Goal: Task Accomplishment & Management: Use online tool/utility

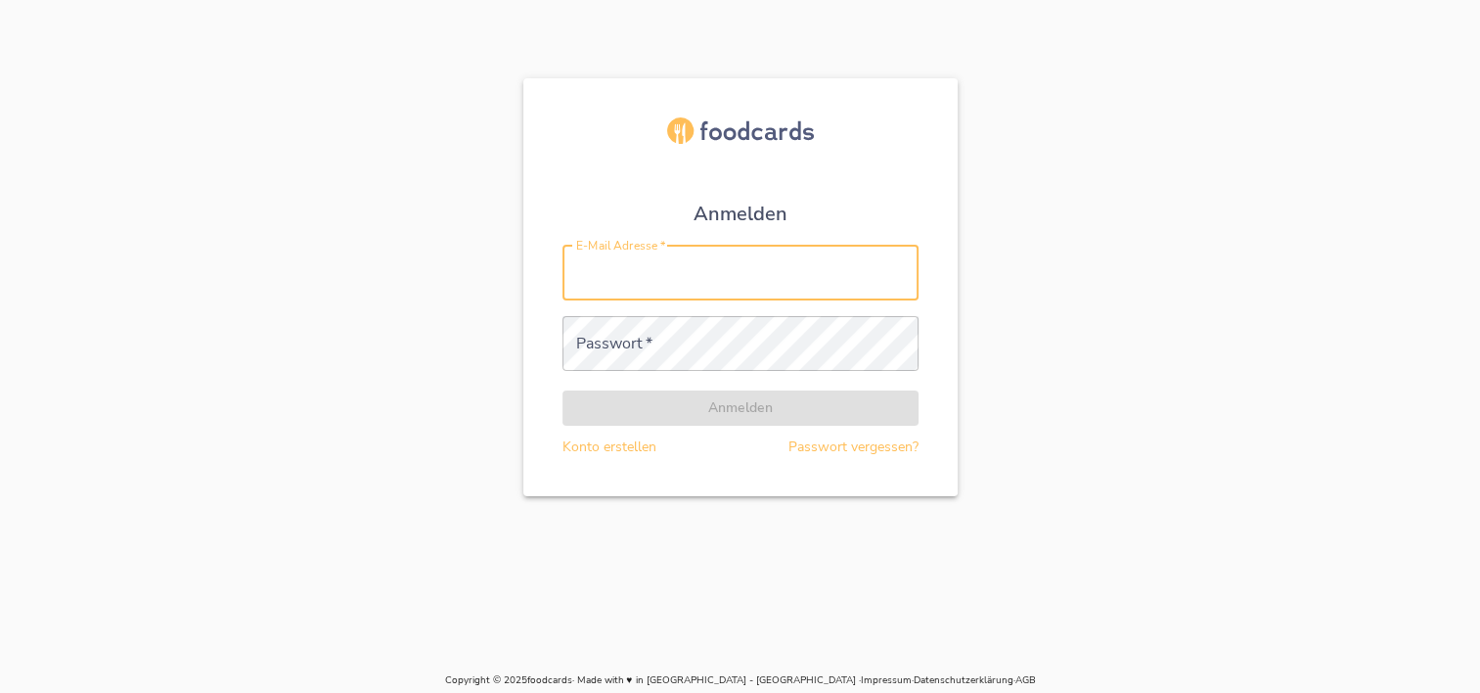
click at [610, 268] on input "E-Mail Adresse   *" at bounding box center [740, 273] width 356 height 55
type input "[PERSON_NAME][EMAIL_ADDRESS][DOMAIN_NAME]"
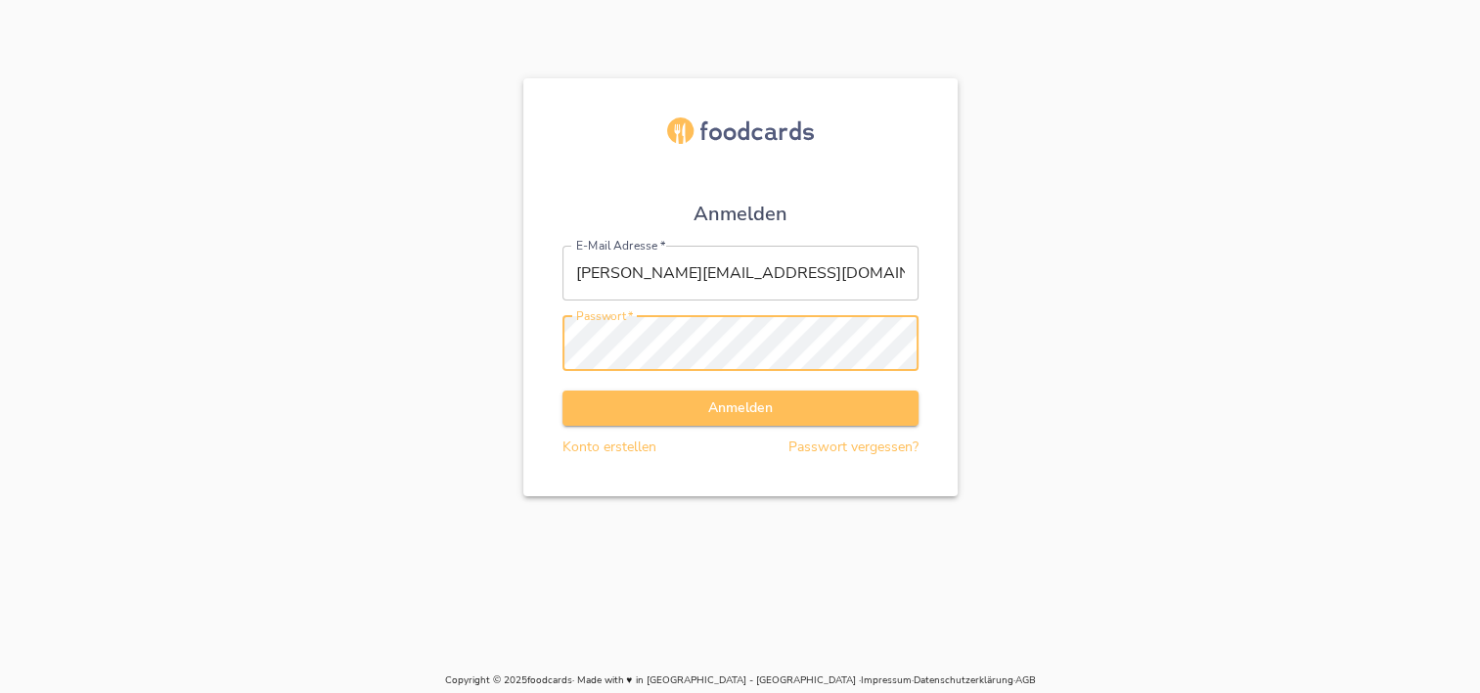
click at [562, 390] on button "Anmelden" at bounding box center [740, 408] width 356 height 36
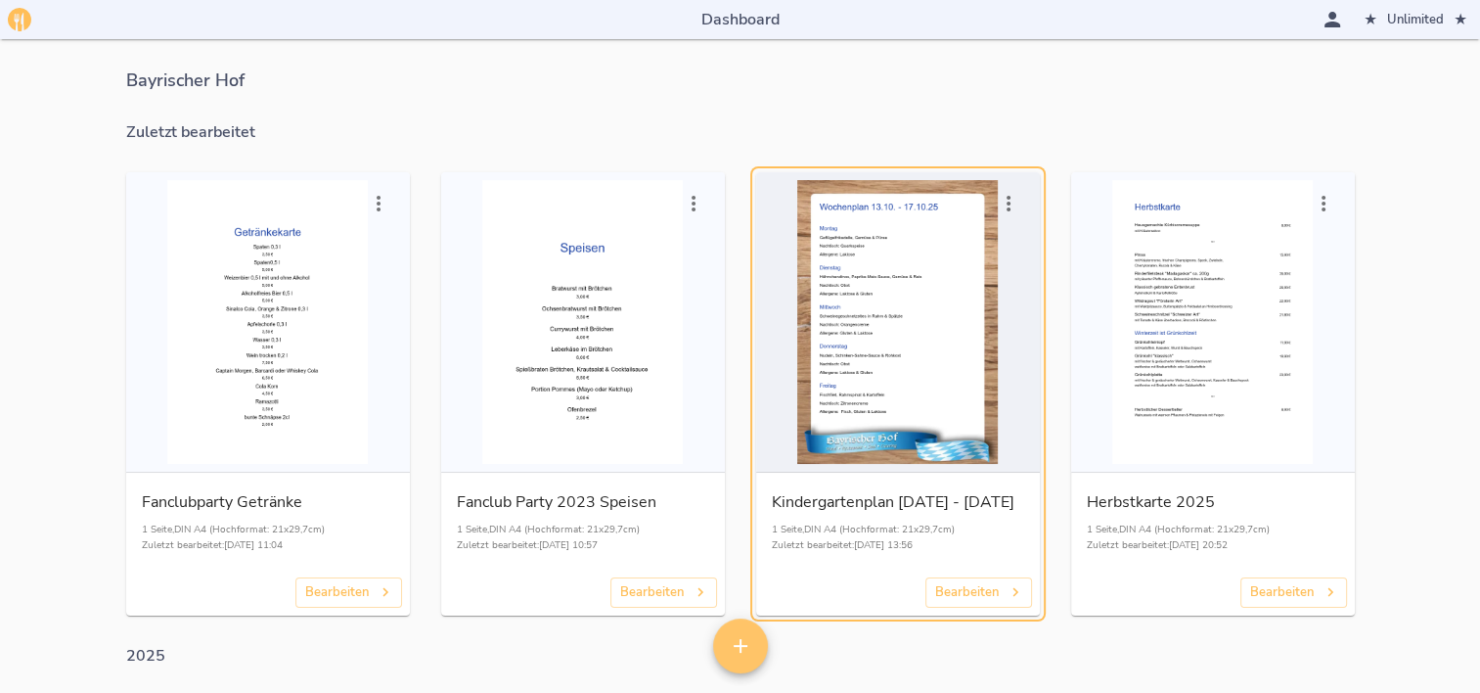
click at [885, 315] on div "button" at bounding box center [898, 322] width 268 height 284
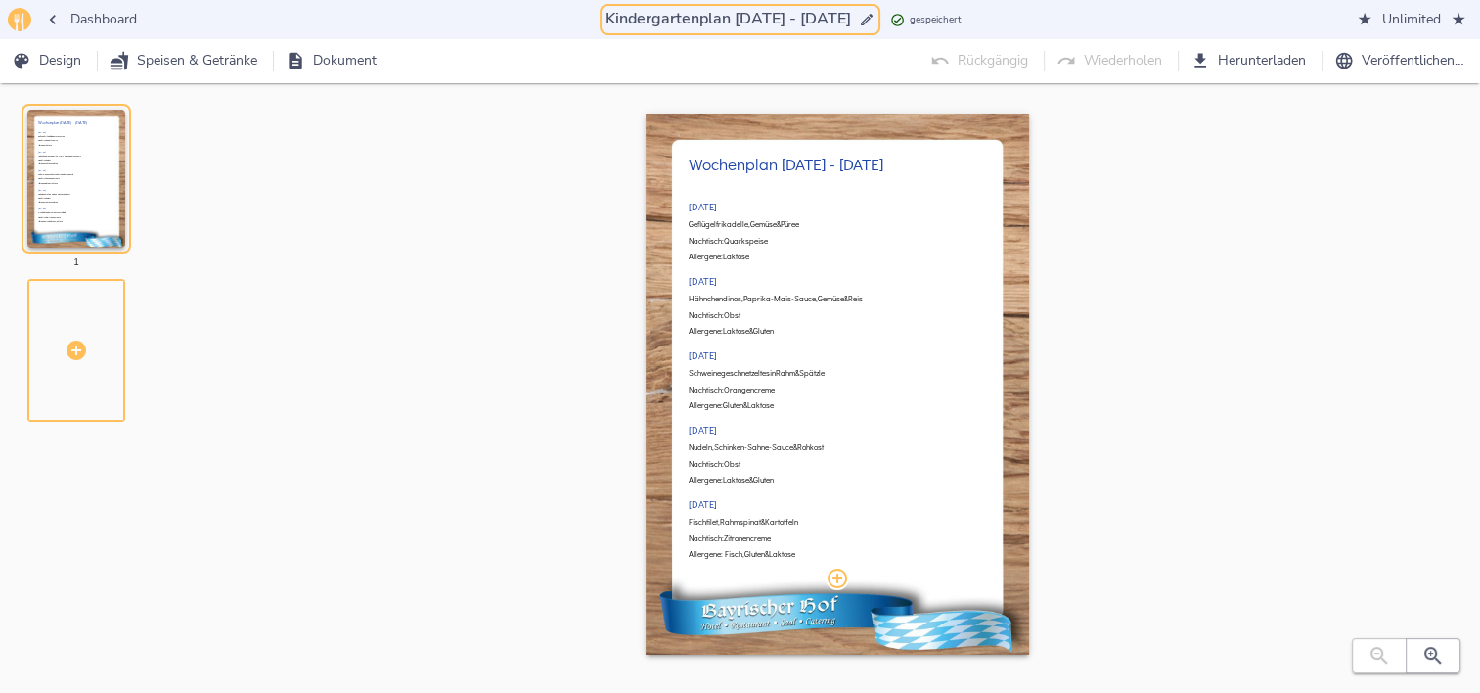
drag, startPoint x: 724, startPoint y: 16, endPoint x: 737, endPoint y: 16, distance: 12.7
click at [737, 16] on input "Kindergartenplan [DATE] - [DATE]" at bounding box center [728, 19] width 253 height 26
drag, startPoint x: 782, startPoint y: 17, endPoint x: 797, endPoint y: 16, distance: 15.7
click at [797, 16] on input "Kindergartenplan 20.10. - [DATE]" at bounding box center [727, 19] width 249 height 26
drag, startPoint x: 723, startPoint y: 19, endPoint x: 795, endPoint y: 16, distance: 72.4
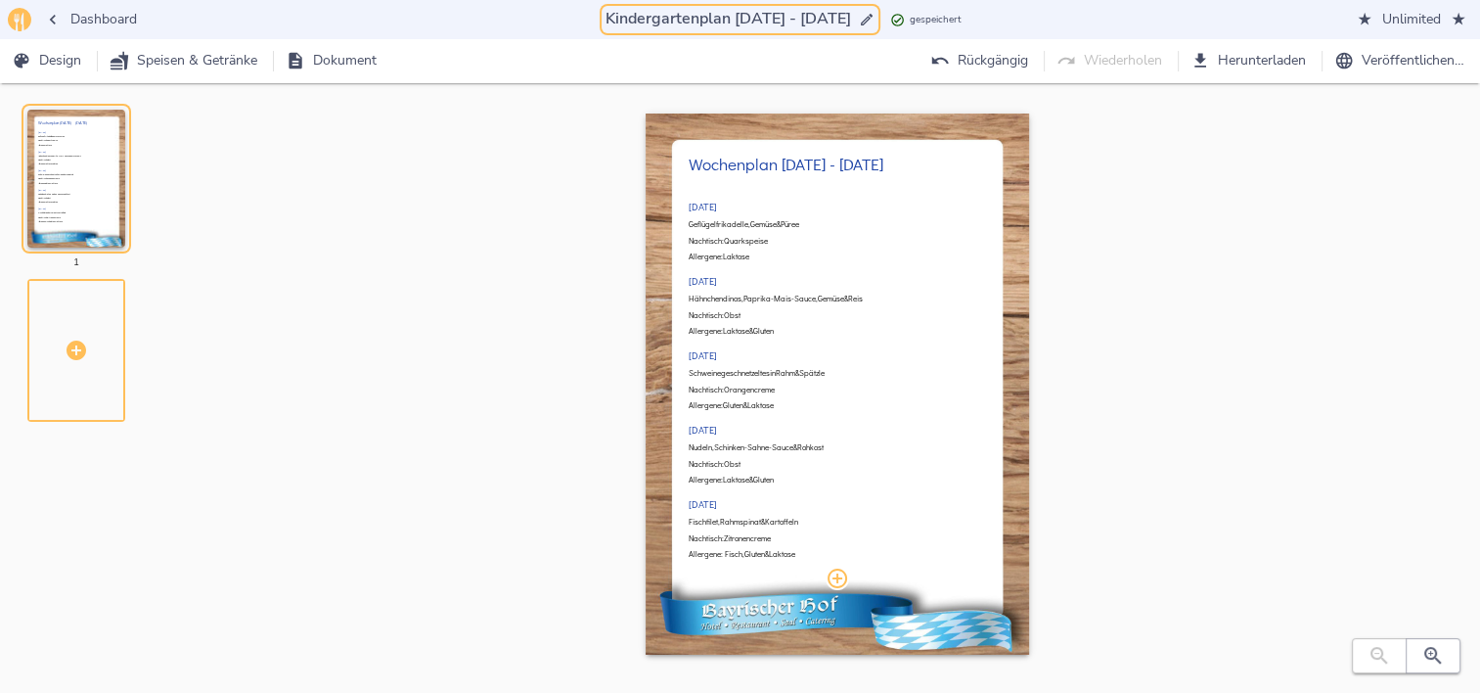
click at [795, 16] on input "Kindergartenplan [DATE] - [DATE]" at bounding box center [728, 19] width 253 height 26
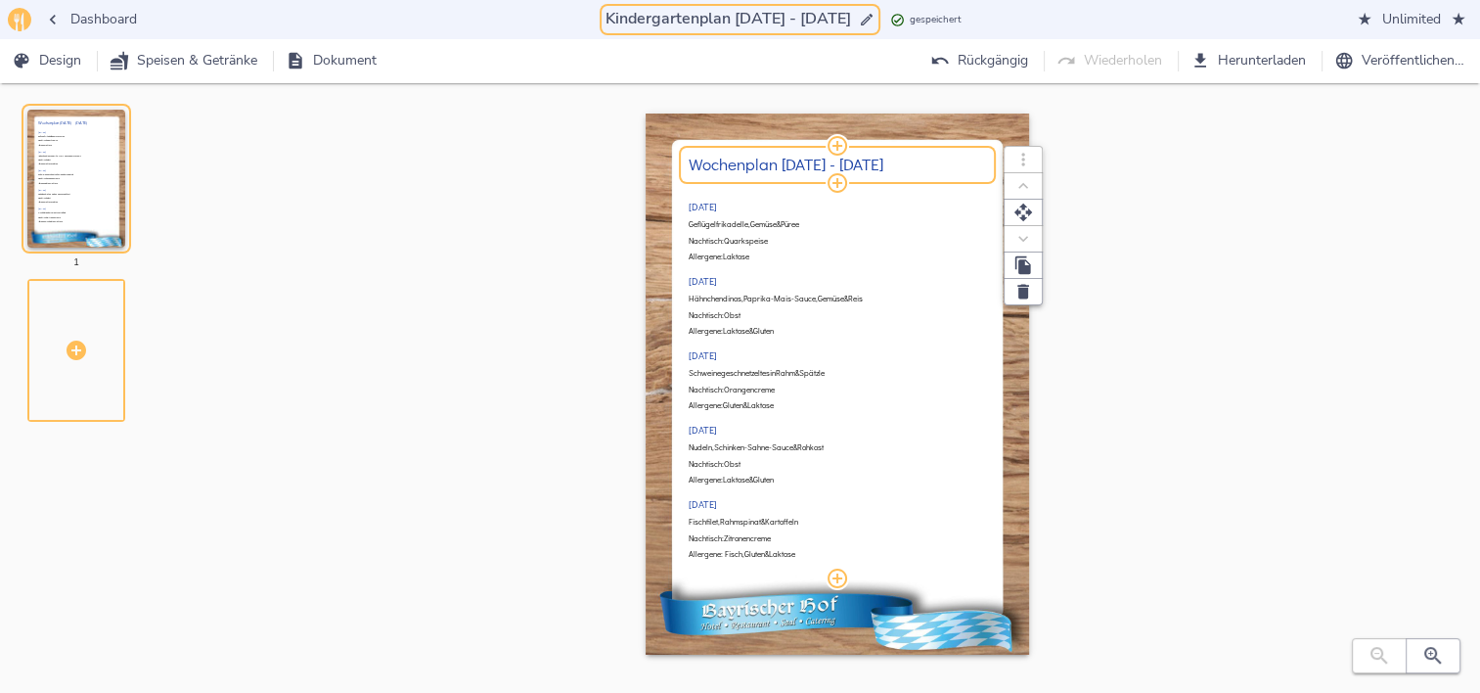
click at [799, 168] on h2 "Wochenplan [DATE] - [DATE]" at bounding box center [837, 165] width 297 height 19
type input "Kindergartenplan [DATE] - [DATE]"
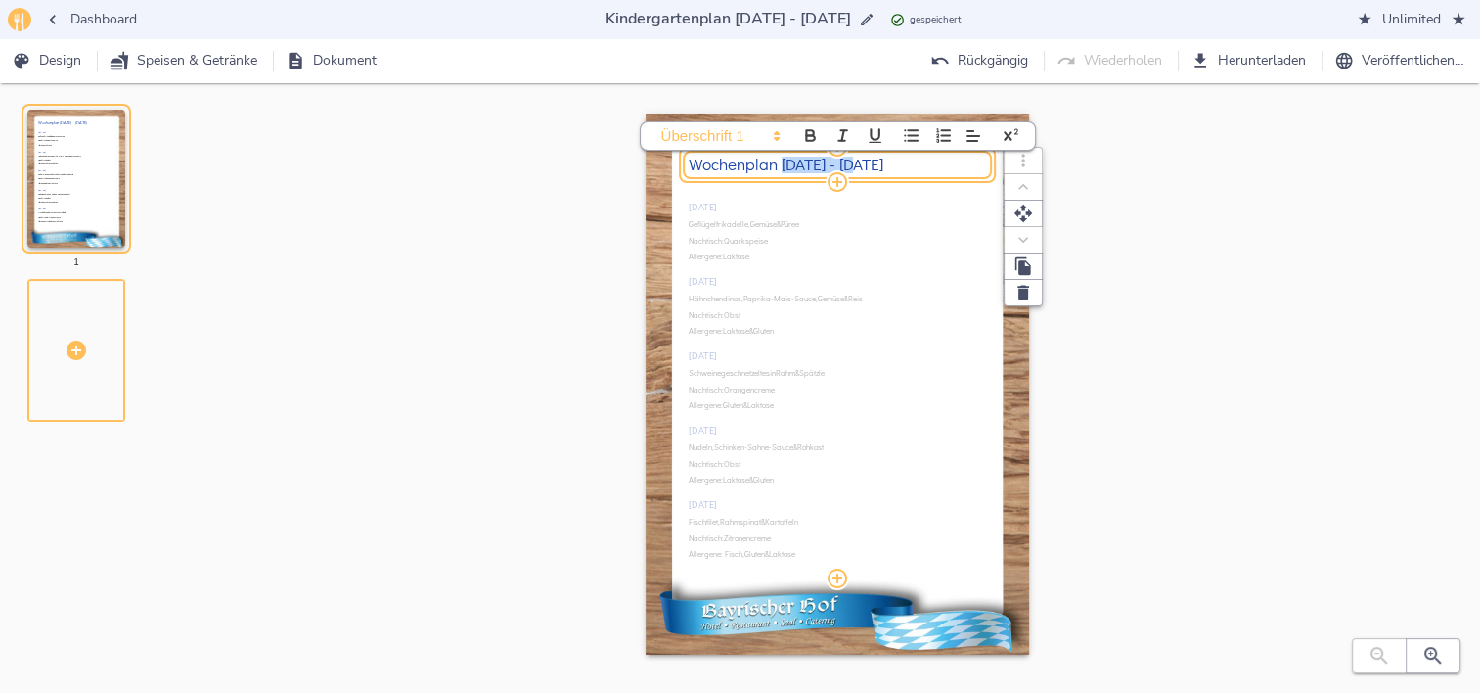
drag, startPoint x: 782, startPoint y: 160, endPoint x: 845, endPoint y: 166, distance: 63.8
click at [845, 166] on h2 "Wochenplan [DATE] - [DATE]" at bounding box center [837, 165] width 297 height 19
click at [1439, 665] on icon "button" at bounding box center [1432, 655] width 23 height 23
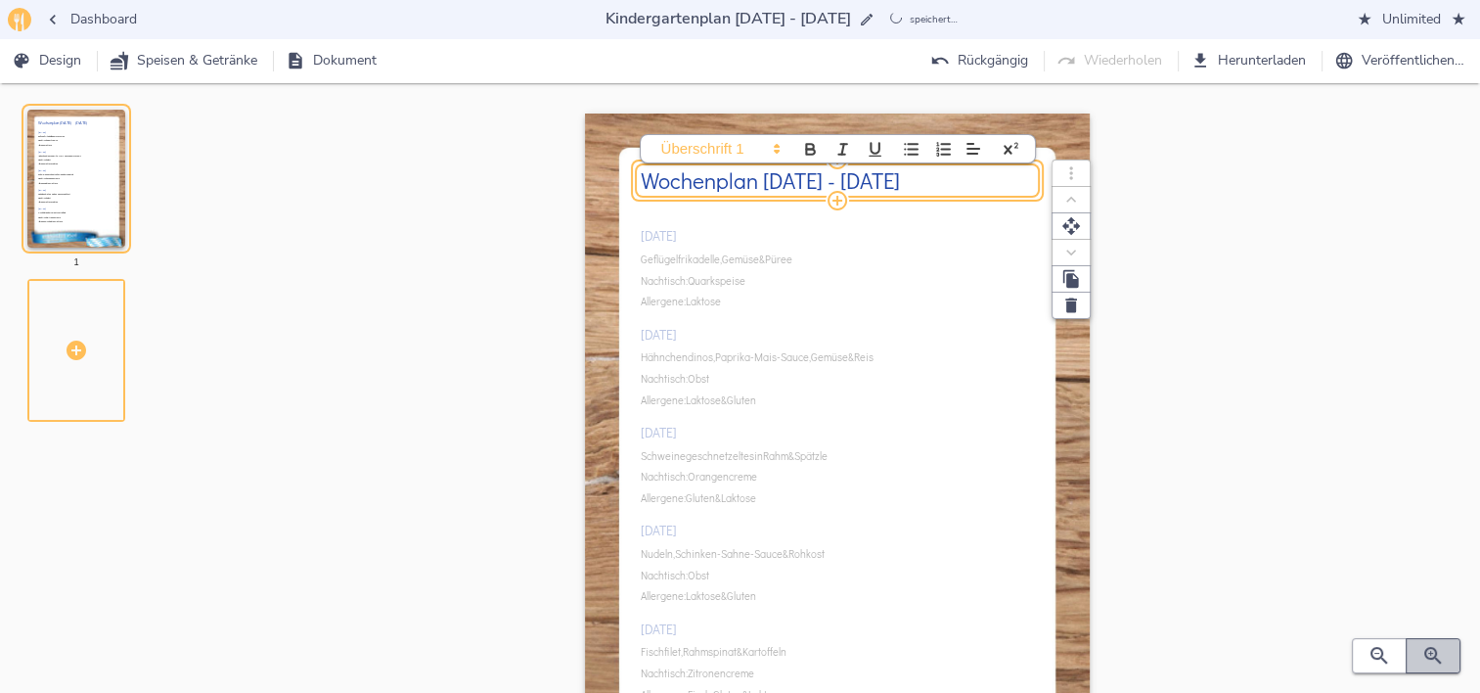
click at [1436, 665] on icon "button" at bounding box center [1432, 655] width 23 height 23
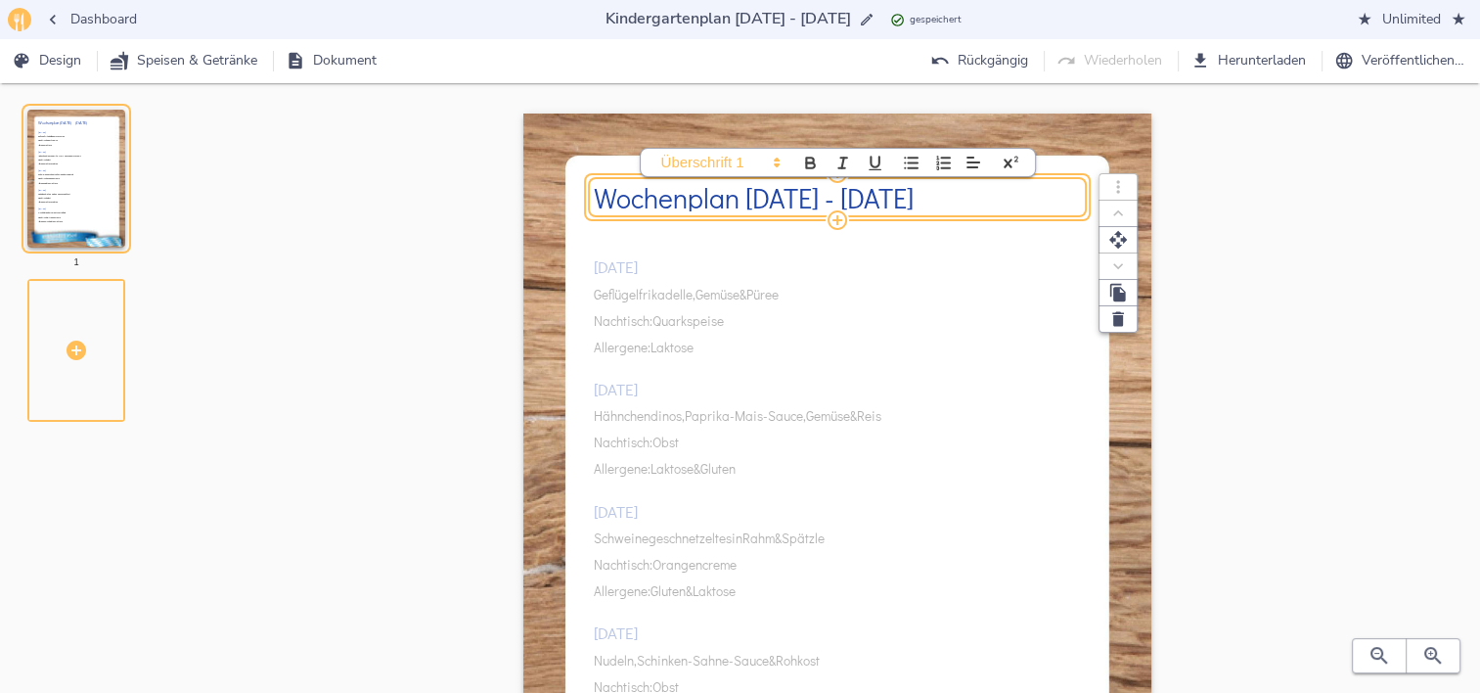
click at [790, 282] on div "[DATE] Geflügelfrikadelle, Gemüse & Püree Nachtisch: Quarkspeise Allergene: Lak…" at bounding box center [838, 550] width 488 height 652
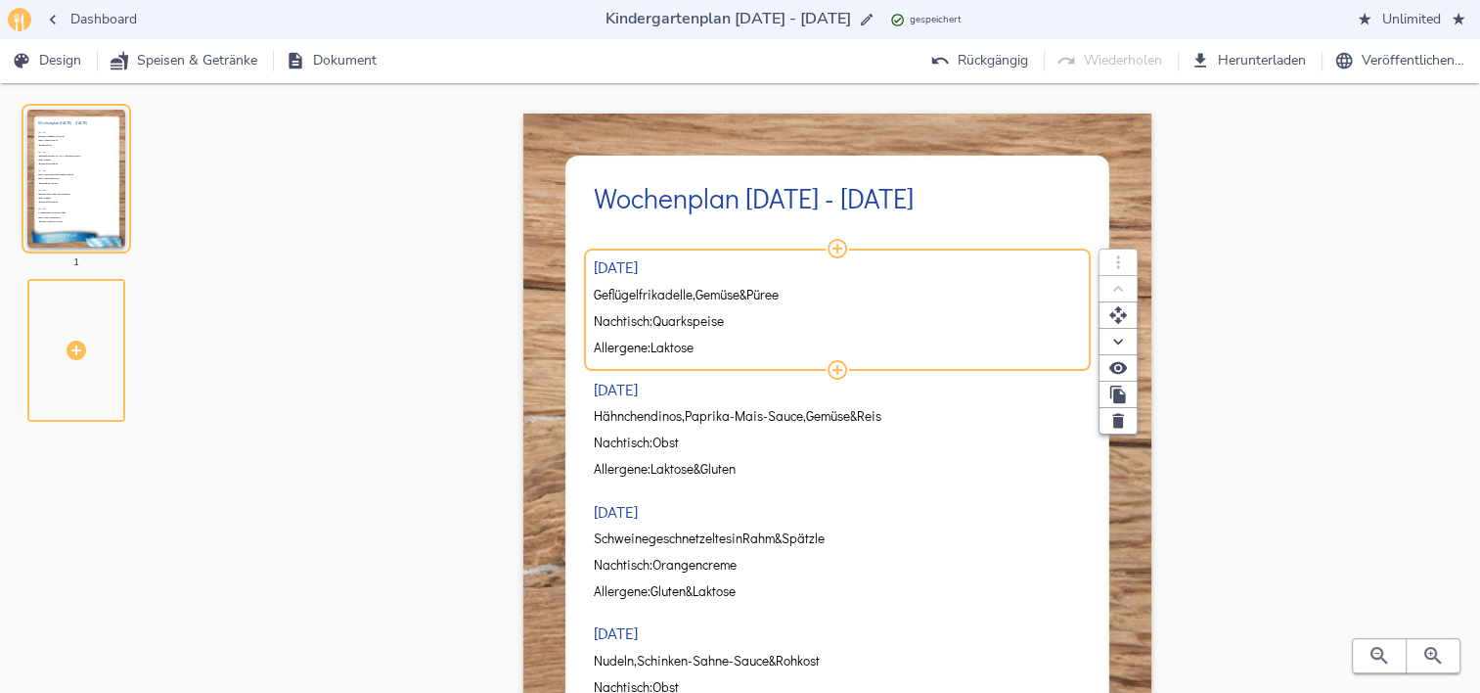
click at [746, 291] on span "&" at bounding box center [742, 295] width 7 height 15
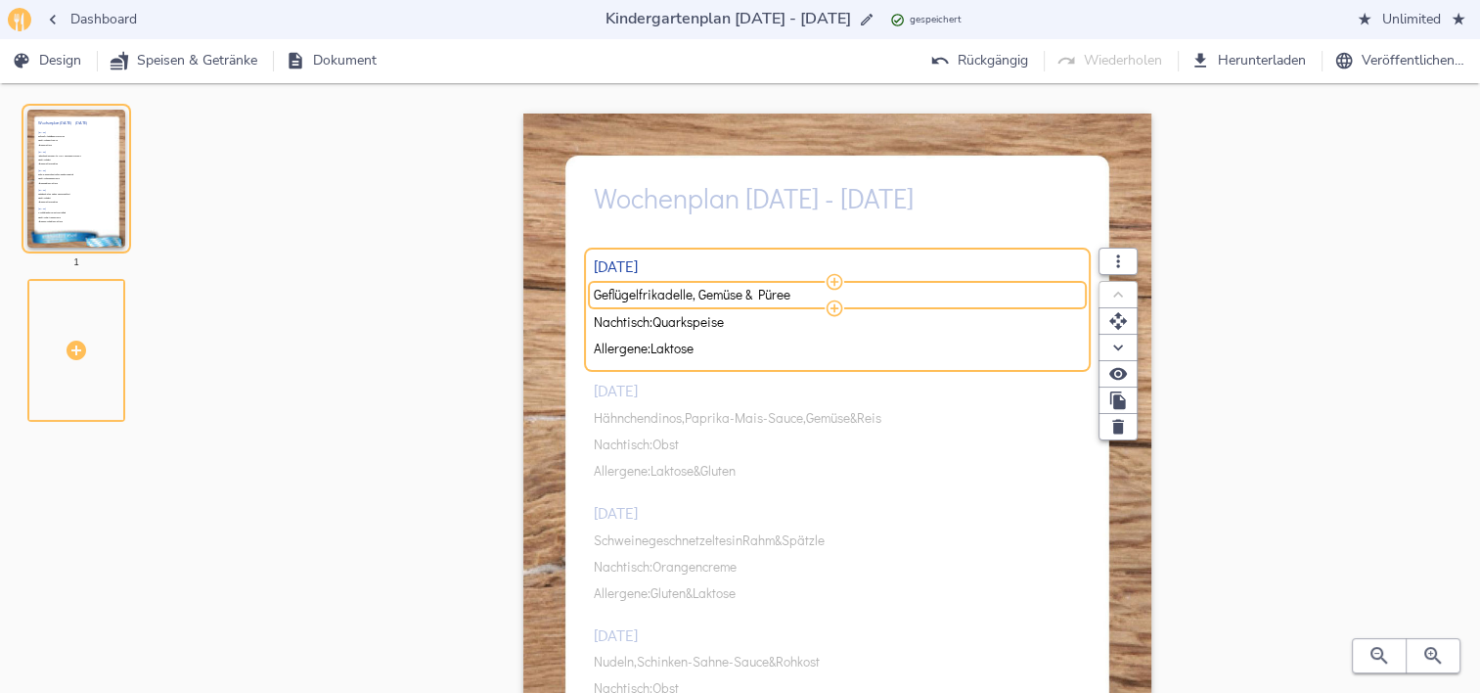
click at [751, 291] on input "Geflügelfrikadelle, Gemüse & Püree" at bounding box center [835, 295] width 482 height 18
type input "Rindergulasch, [PERSON_NAME] & Rohkost"
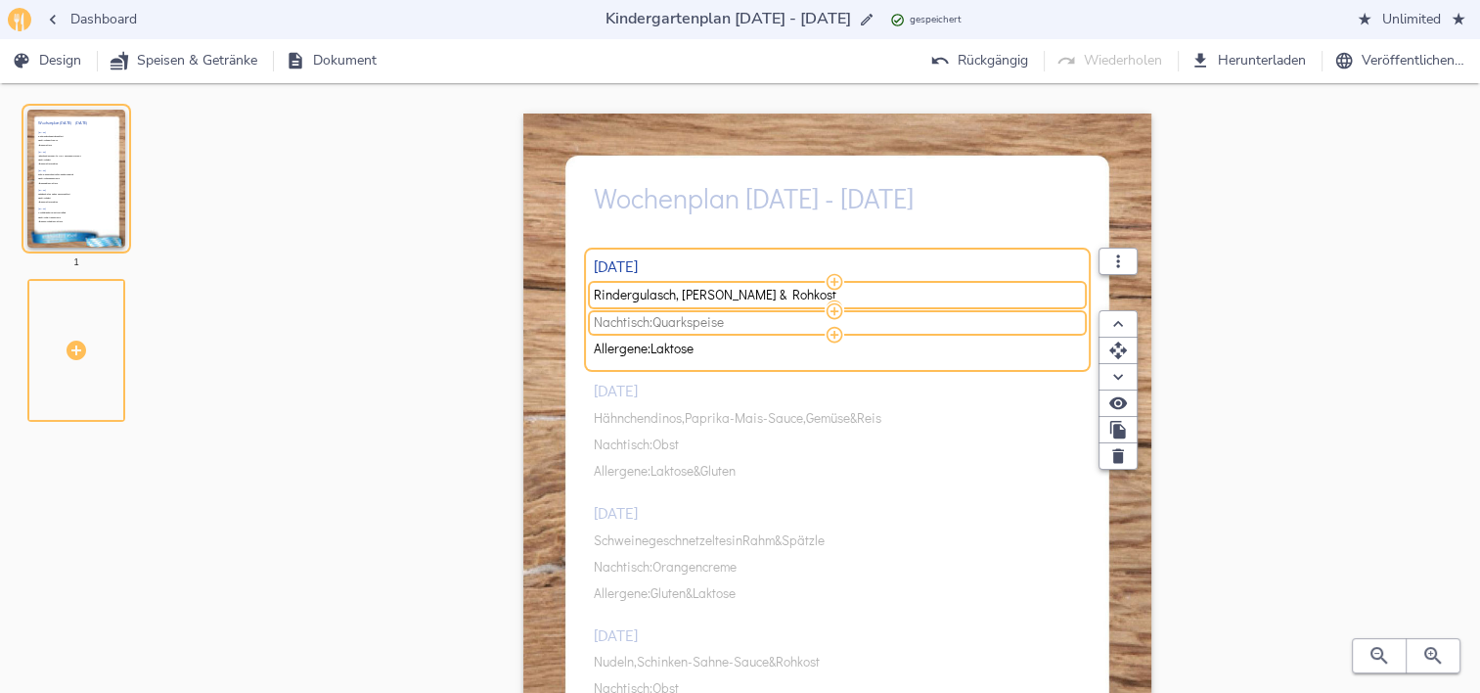
click at [722, 324] on span "Quarkspeise" at bounding box center [687, 322] width 71 height 15
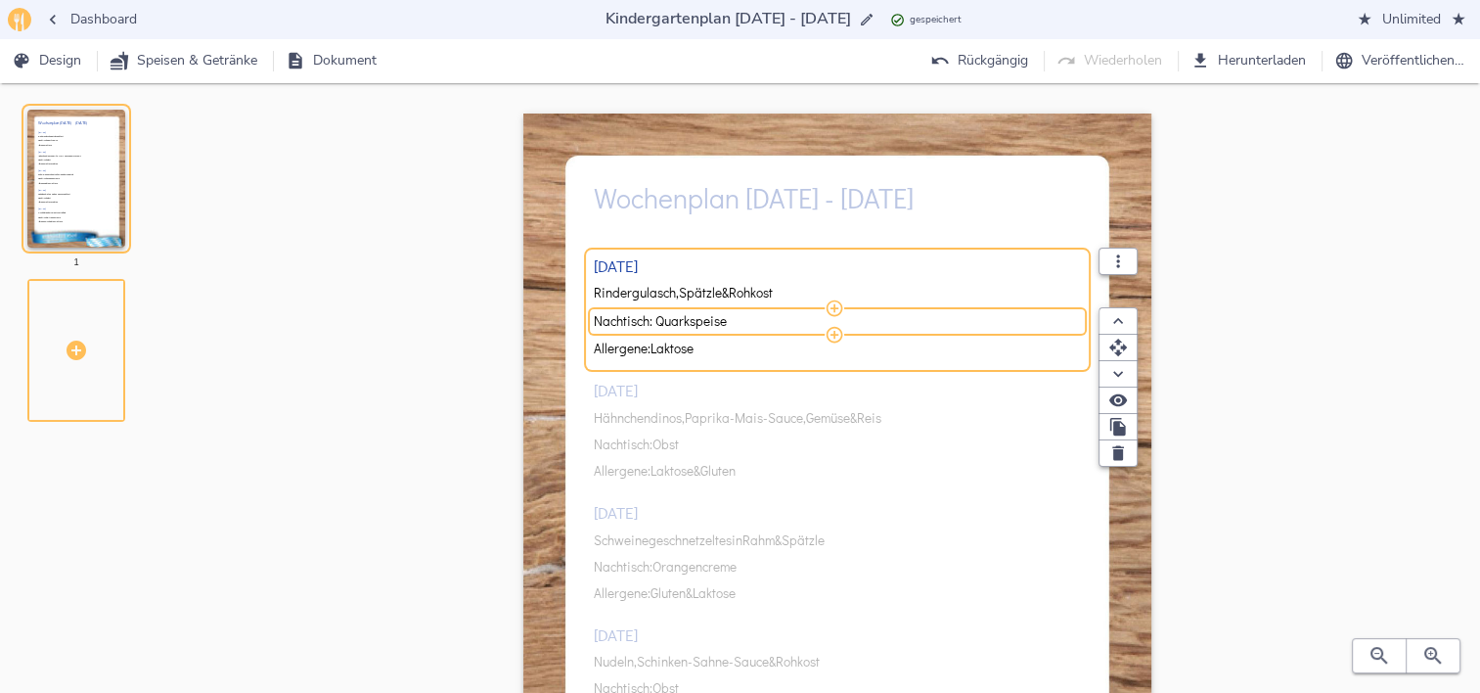
click at [722, 324] on input "Nachtisch: Quarkspeise" at bounding box center [835, 321] width 482 height 18
type input "Nachtisch: Obst"
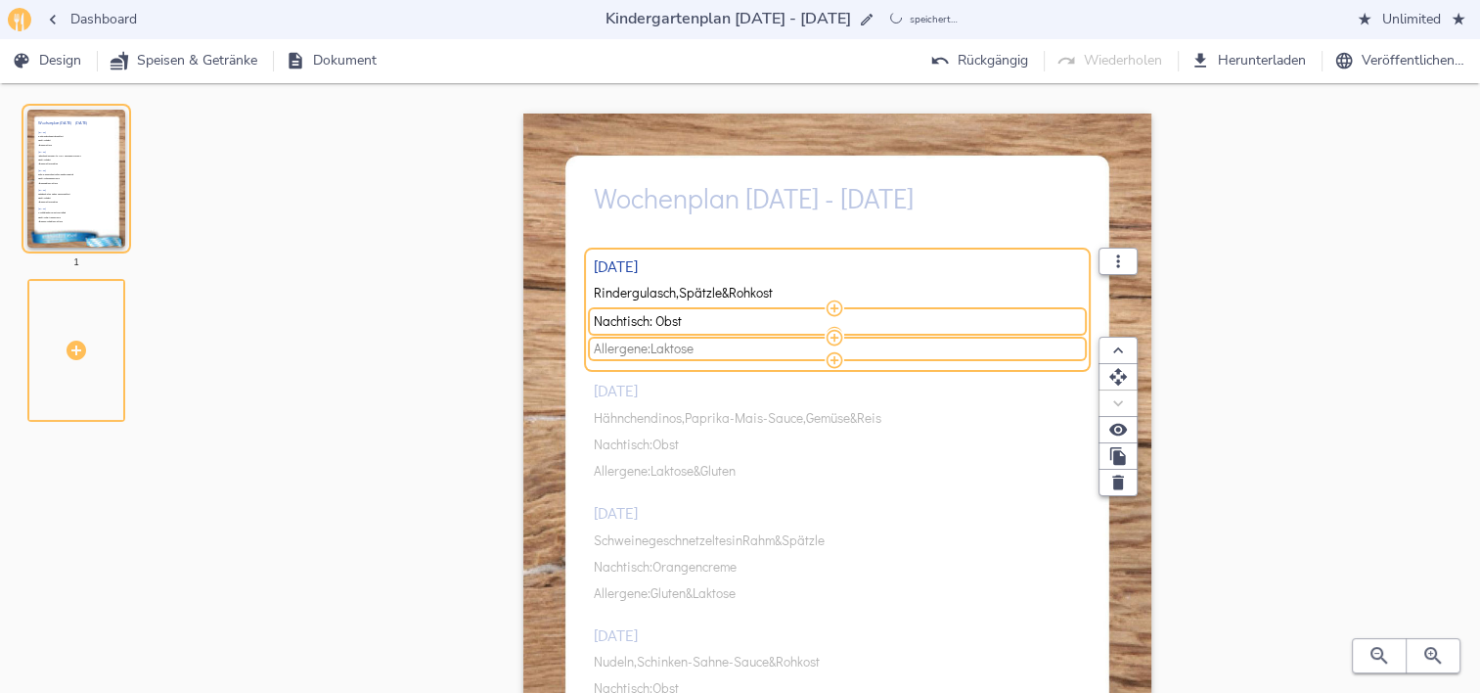
click at [729, 351] on span "Allergene: Laktose" at bounding box center [835, 348] width 482 height 15
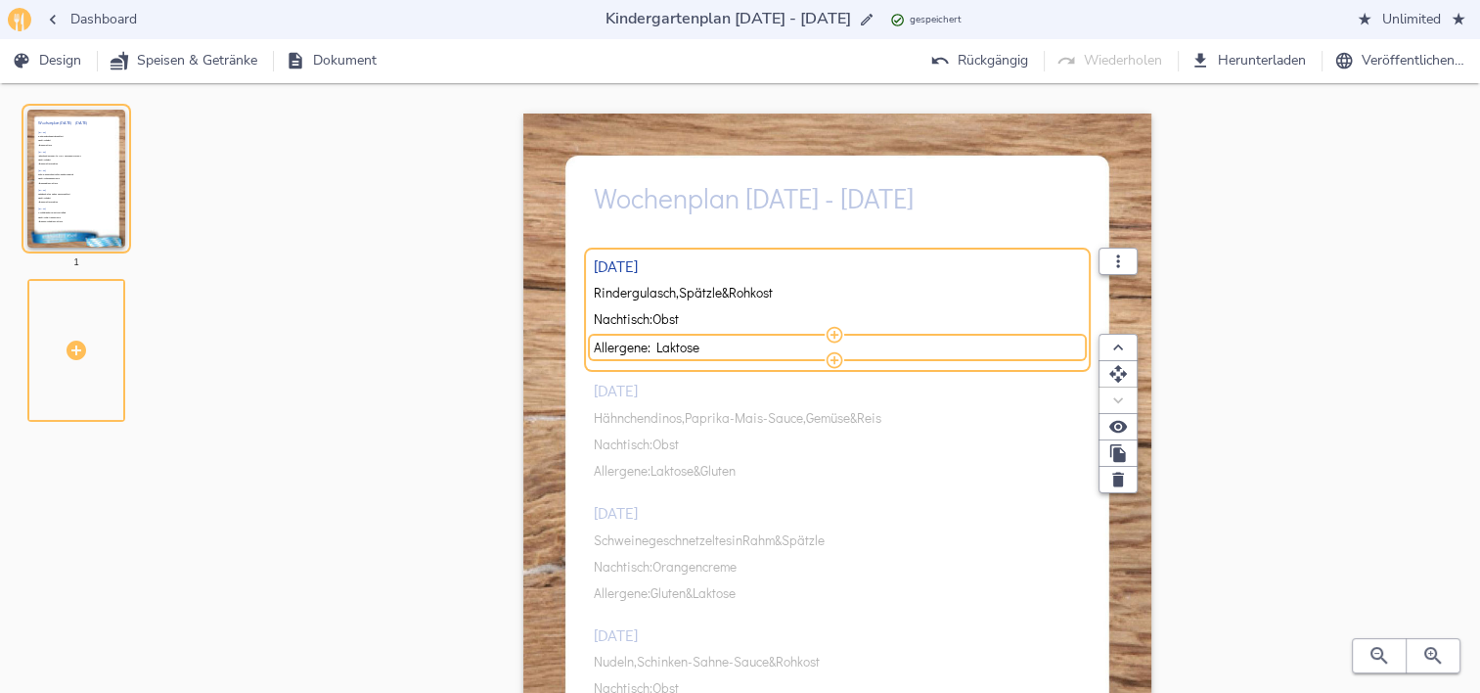
click at [729, 351] on input "Allergene: Laktose" at bounding box center [835, 347] width 482 height 18
type input "Allergene: Gluten"
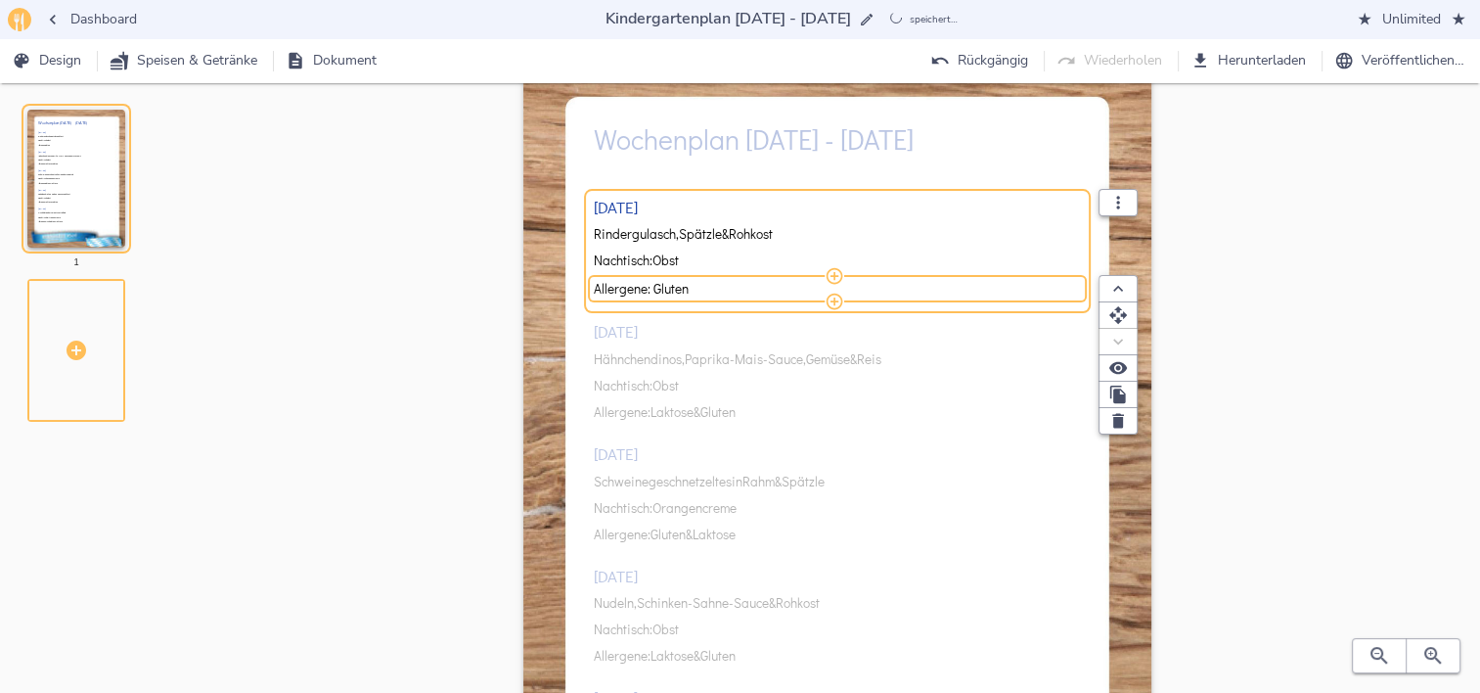
scroll to position [98, 0]
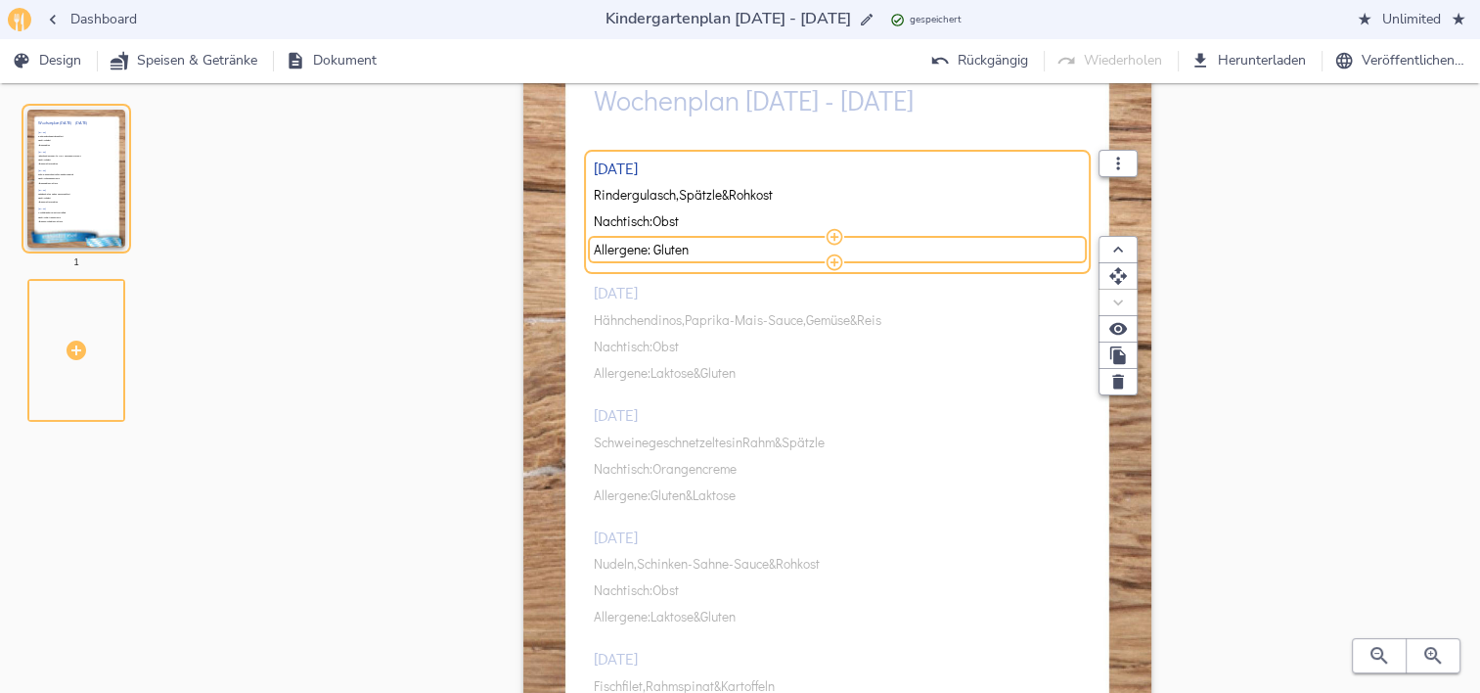
click at [731, 324] on div "[DATE] Rindergulasch, [PERSON_NAME] & Rohkost Nachtisch: Obst Allergene: Gluten…" at bounding box center [838, 452] width 488 height 652
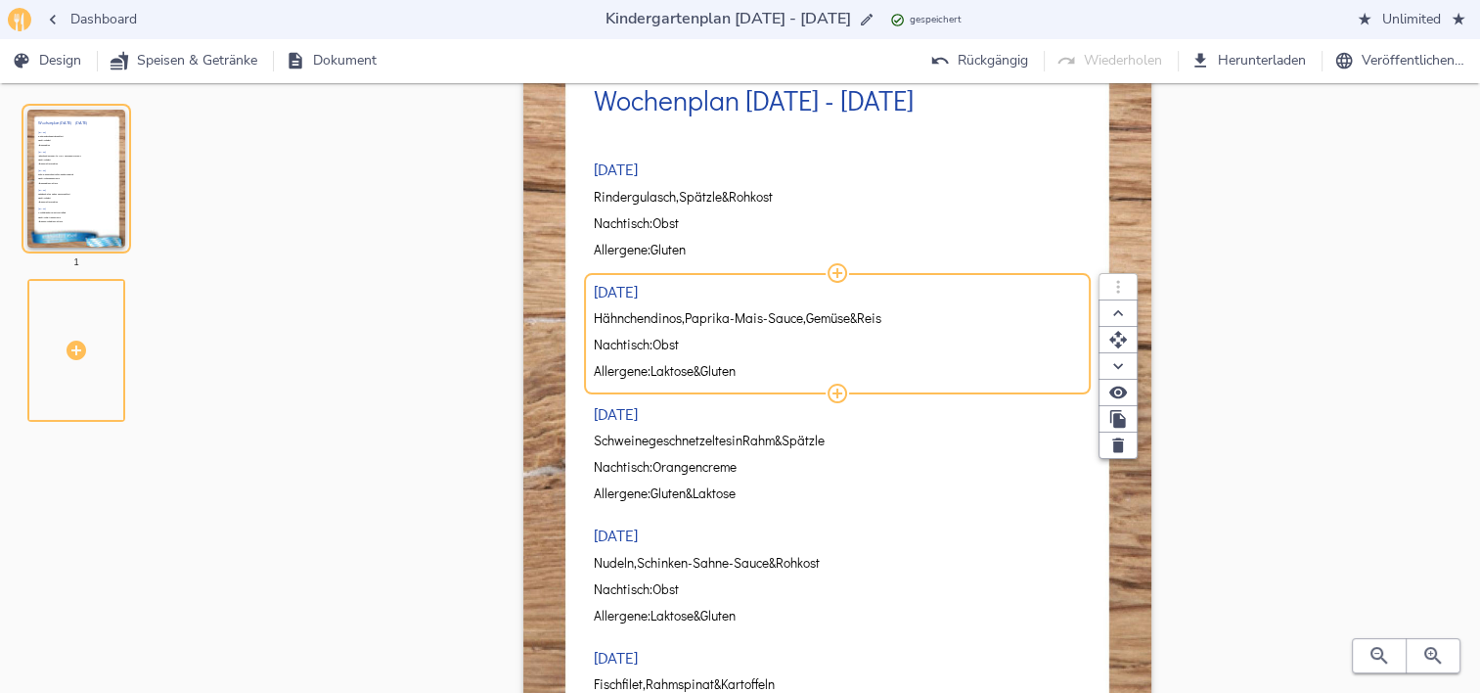
click at [742, 321] on span "Paprika-Mais-Sauce," at bounding box center [745, 318] width 121 height 15
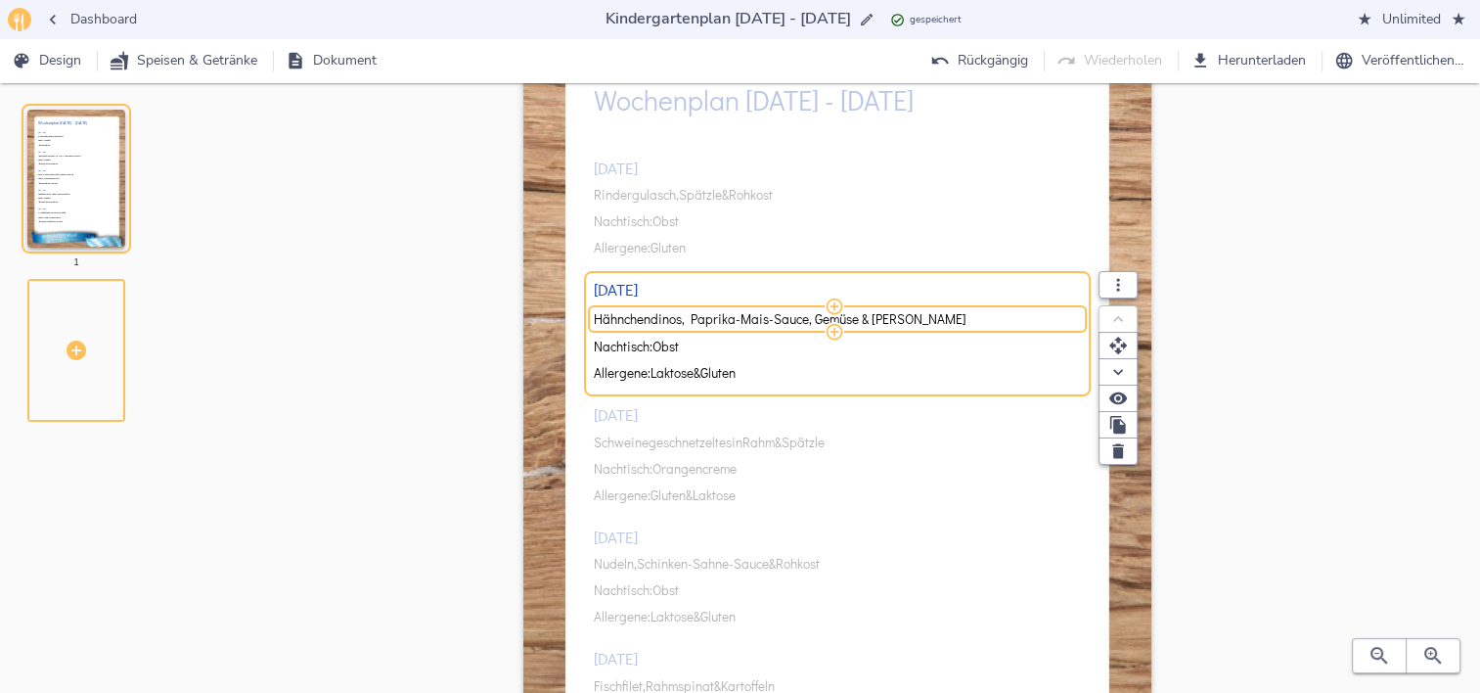
click at [742, 321] on input "Hähnchendinos, Paprika-Mais-Sauce, Gemüse & [PERSON_NAME]" at bounding box center [835, 319] width 482 height 18
click at [742, 321] on input "Nudeln," at bounding box center [835, 319] width 482 height 18
type input "Nudeln, Gemüsestreifensauce & Rohkost"
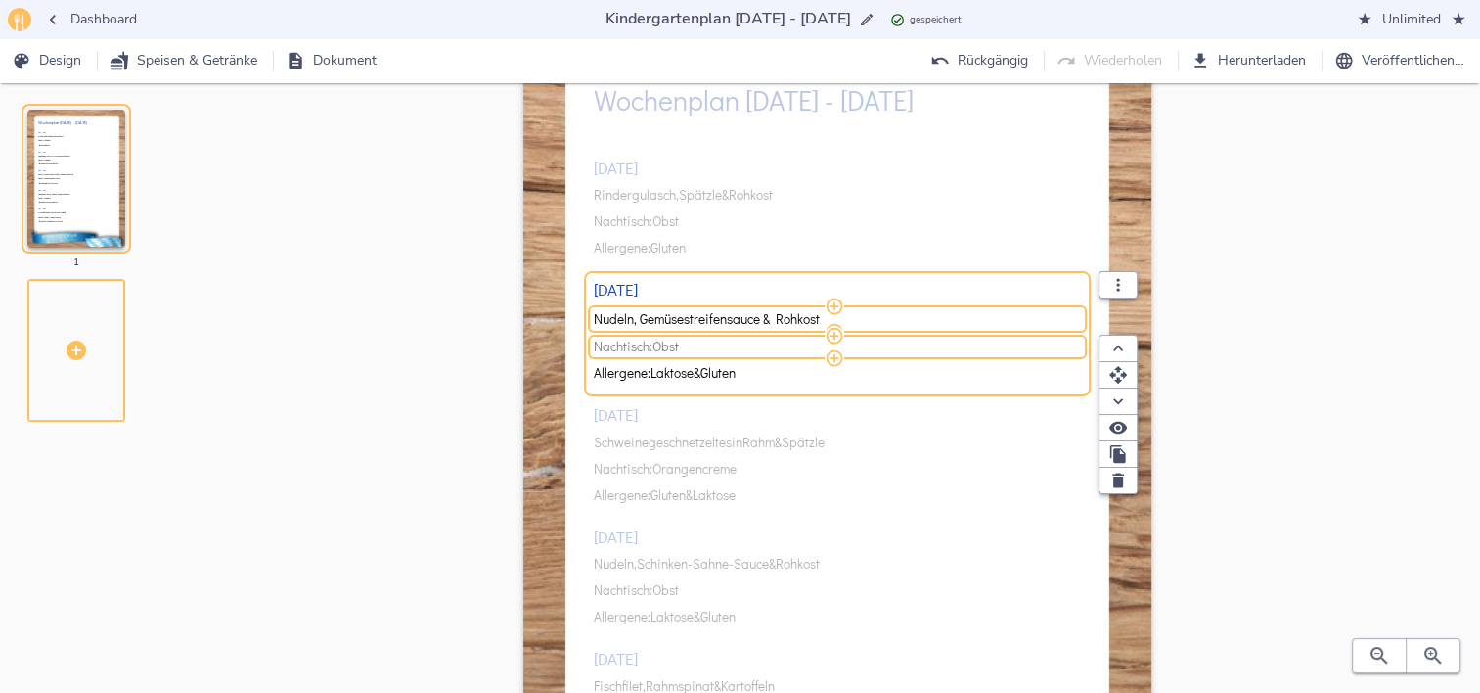
click at [674, 339] on span "Obst" at bounding box center [665, 346] width 26 height 15
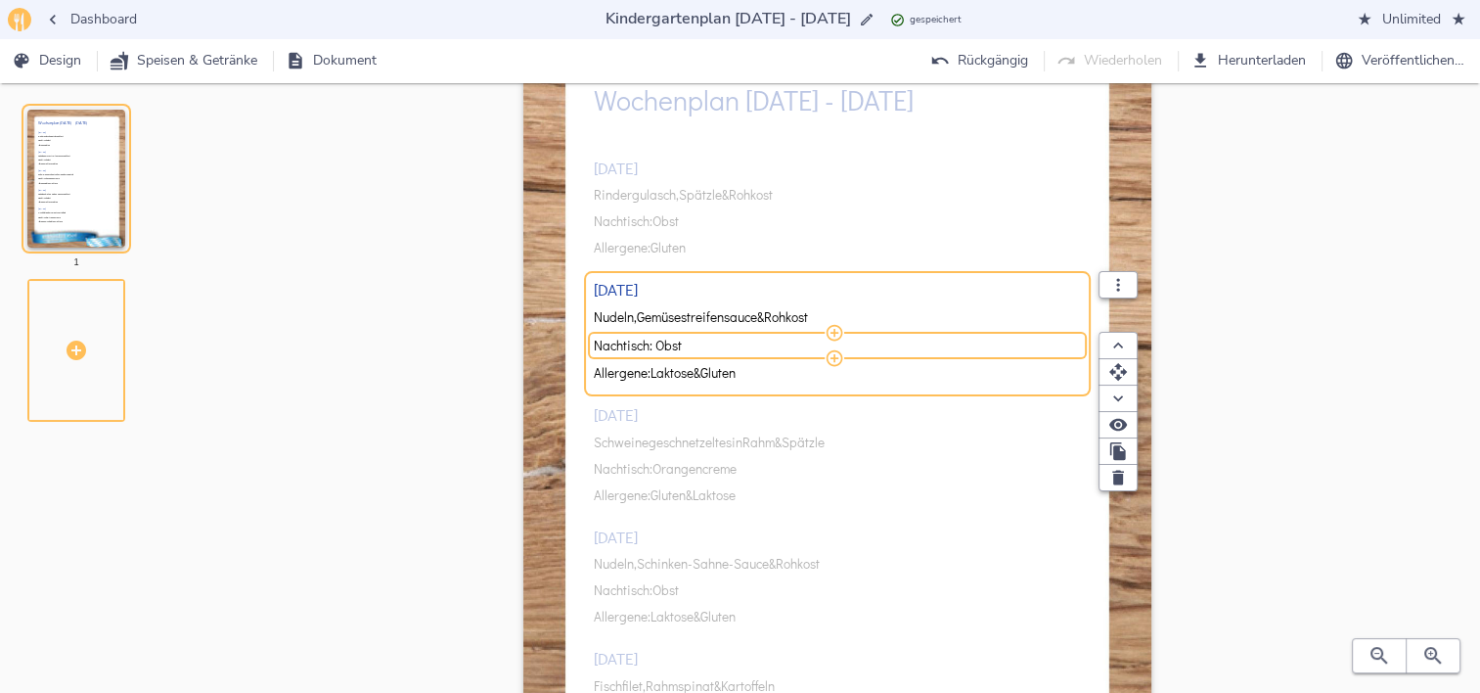
click at [684, 341] on input "Nachtisch: Obst" at bounding box center [835, 345] width 482 height 18
type input "Nachtisch: Kirschcreme"
click at [681, 437] on div "[DATE] Rindergulasch, [PERSON_NAME] & Rohkost Nachtisch: Obst Allergene: Gluten…" at bounding box center [838, 452] width 488 height 652
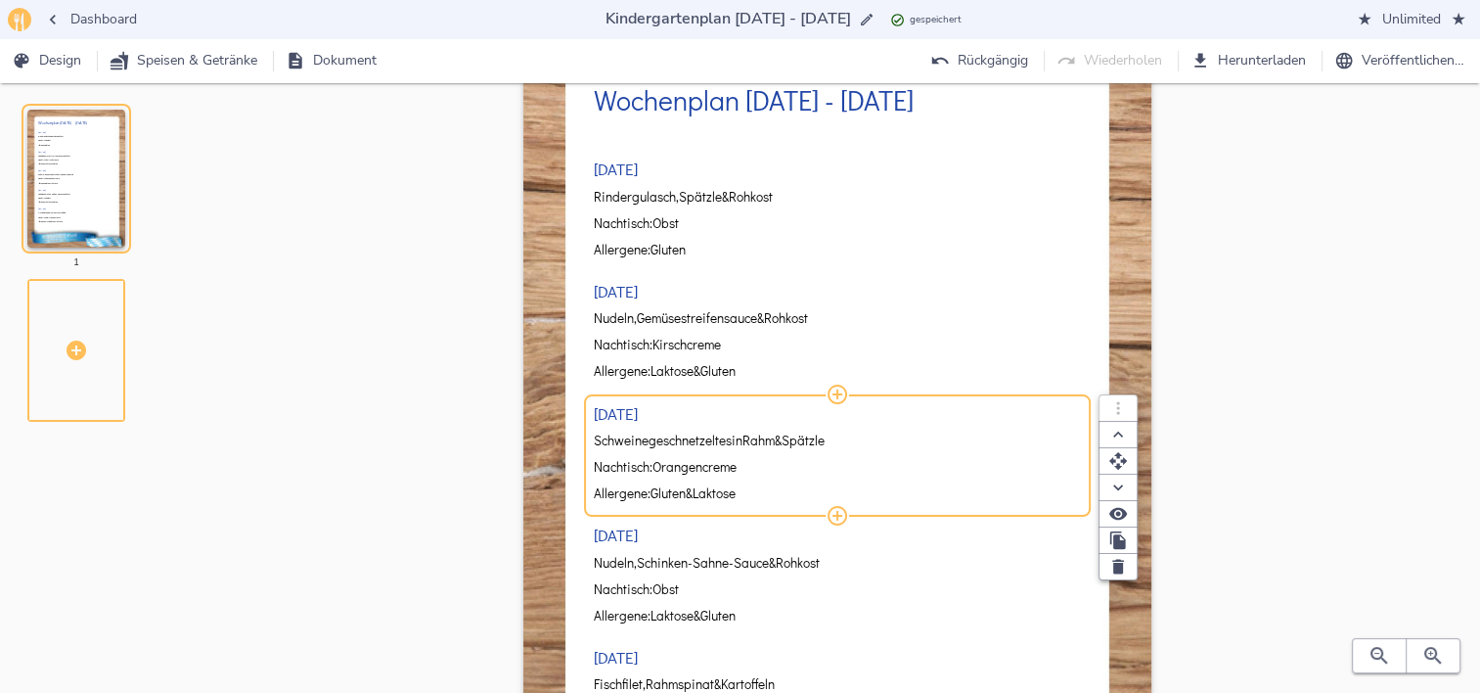
click at [673, 440] on span "Schweinegeschnetzeltes" at bounding box center [663, 440] width 138 height 15
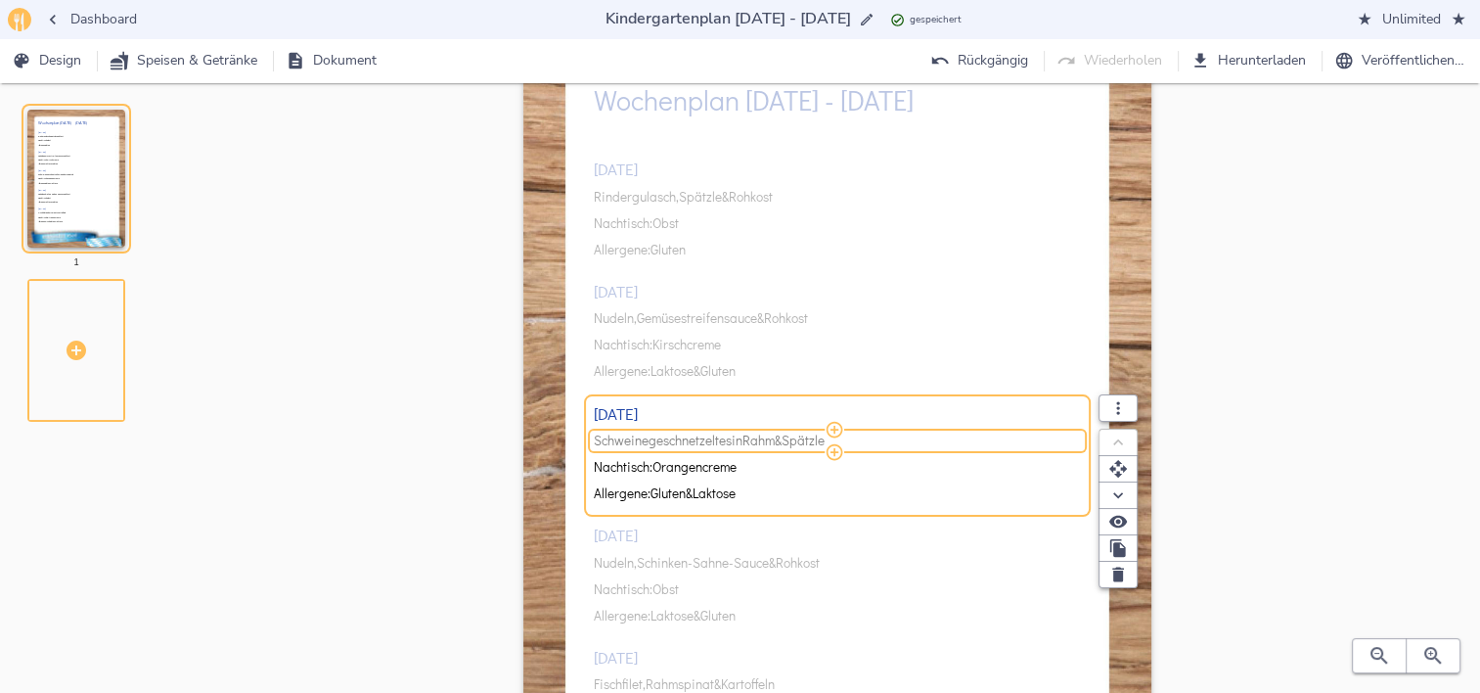
click at [673, 440] on span "Schweinegeschnetzeltes" at bounding box center [663, 440] width 138 height 15
click at [673, 440] on input "Schweinegeschnetzeltes in Rahm & Spätzle" at bounding box center [835, 441] width 482 height 18
type input "Linseneintopf & Baguette"
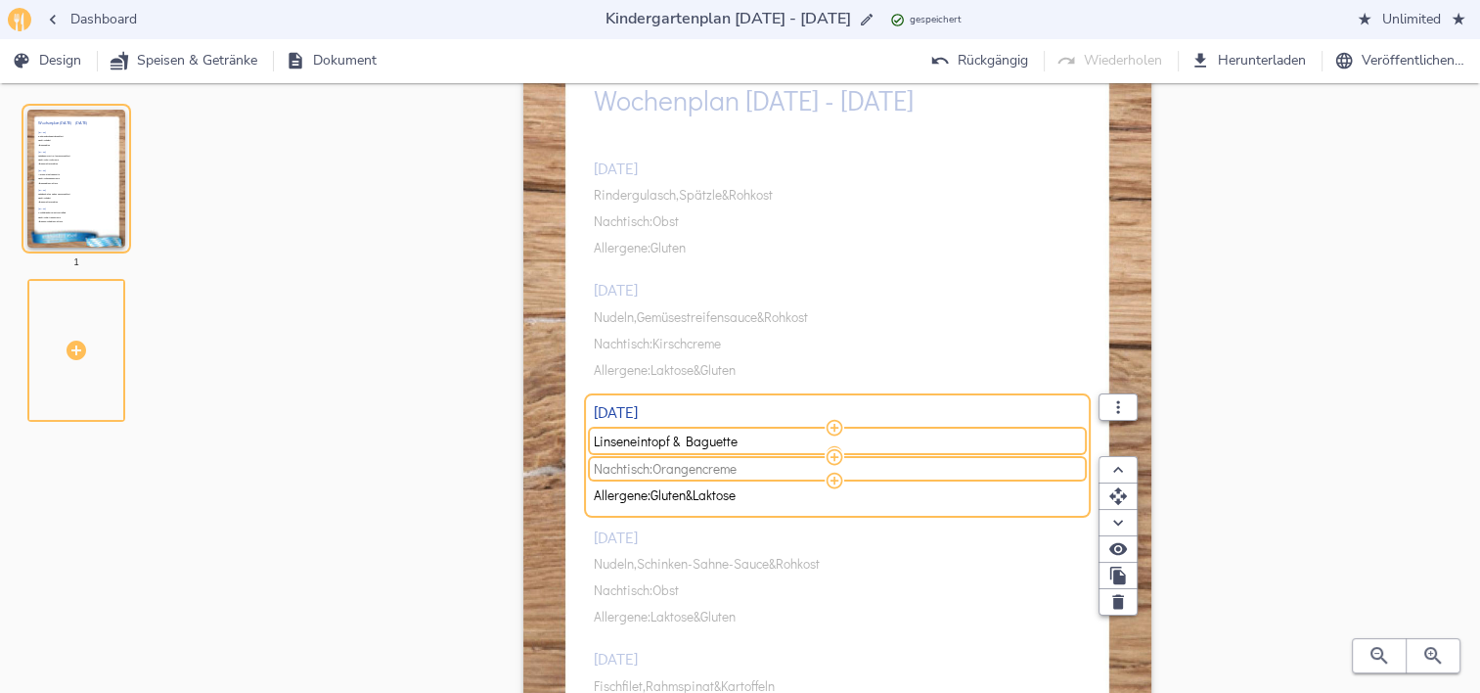
click at [691, 468] on span "Orangencreme" at bounding box center [694, 469] width 84 height 15
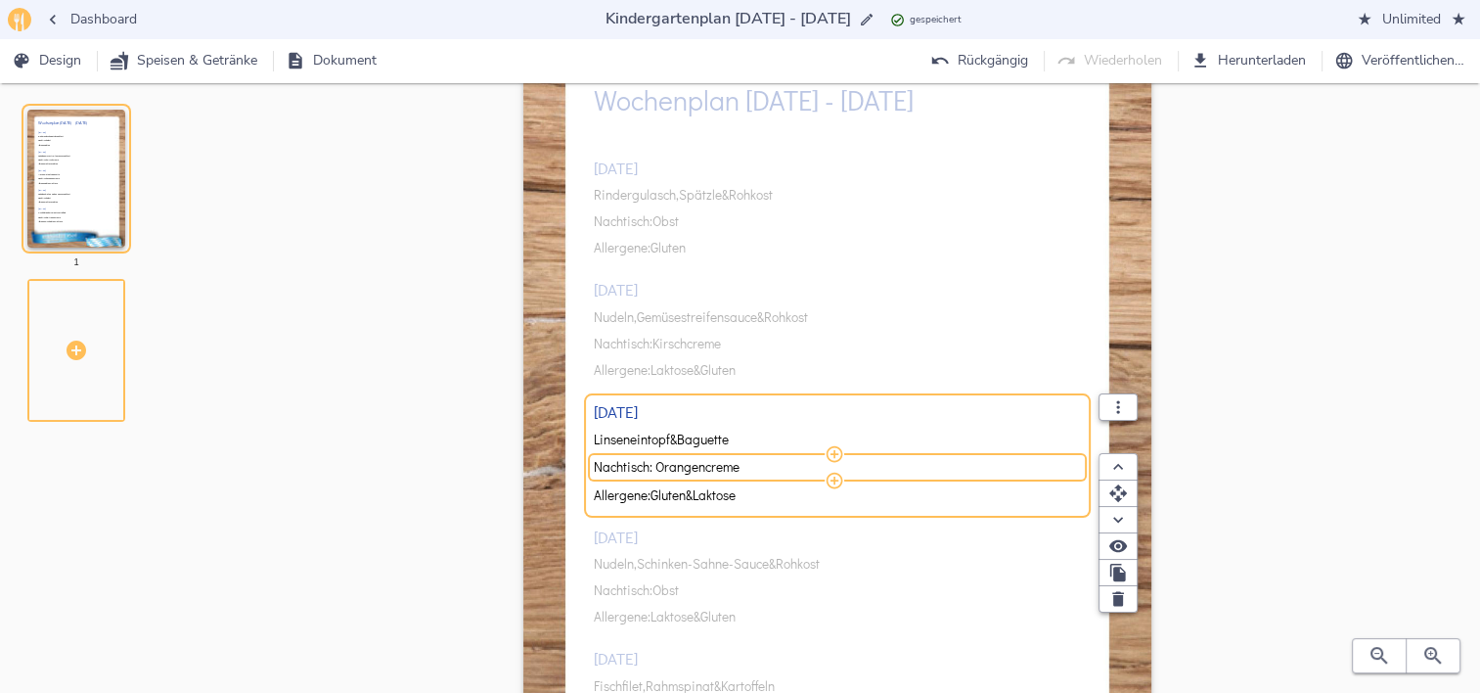
click at [691, 468] on input "Nachtisch: Orangencreme" at bounding box center [835, 467] width 482 height 18
type input "Nachtisch: Obst"
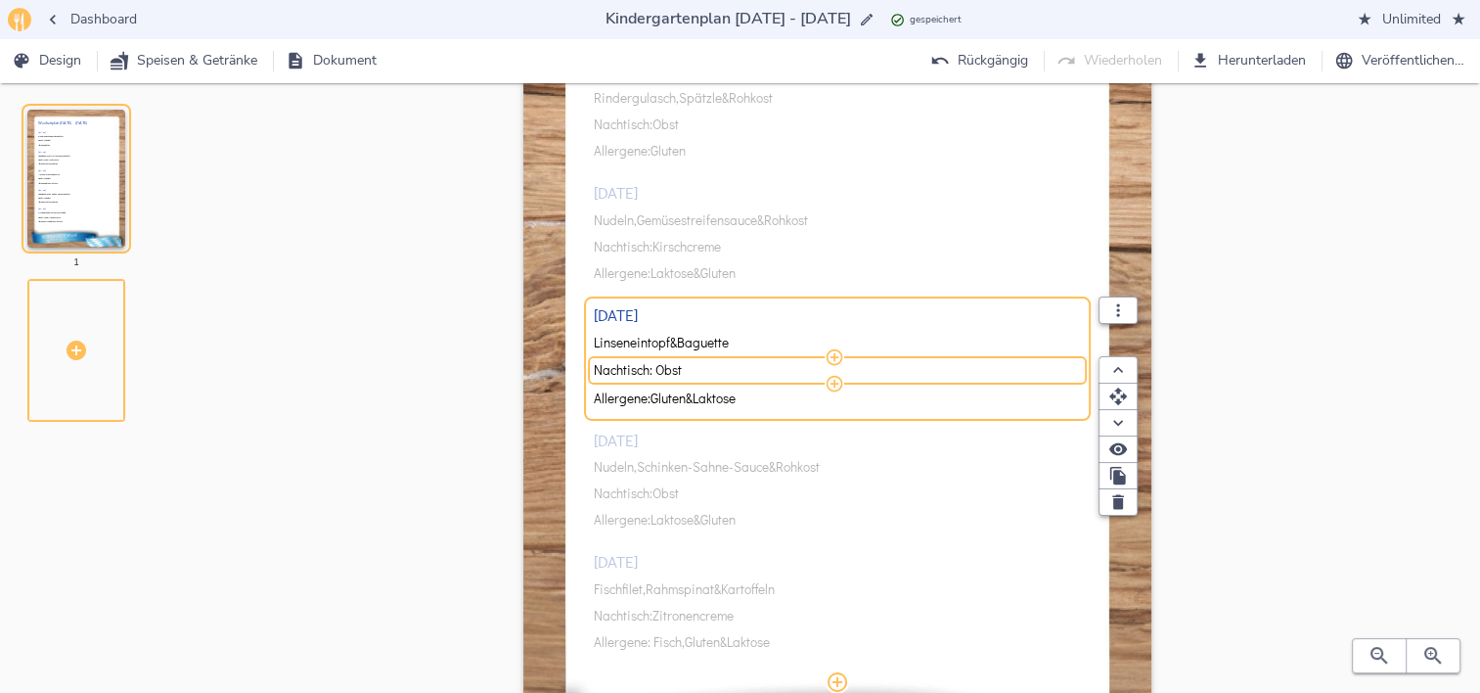
scroll to position [196, 0]
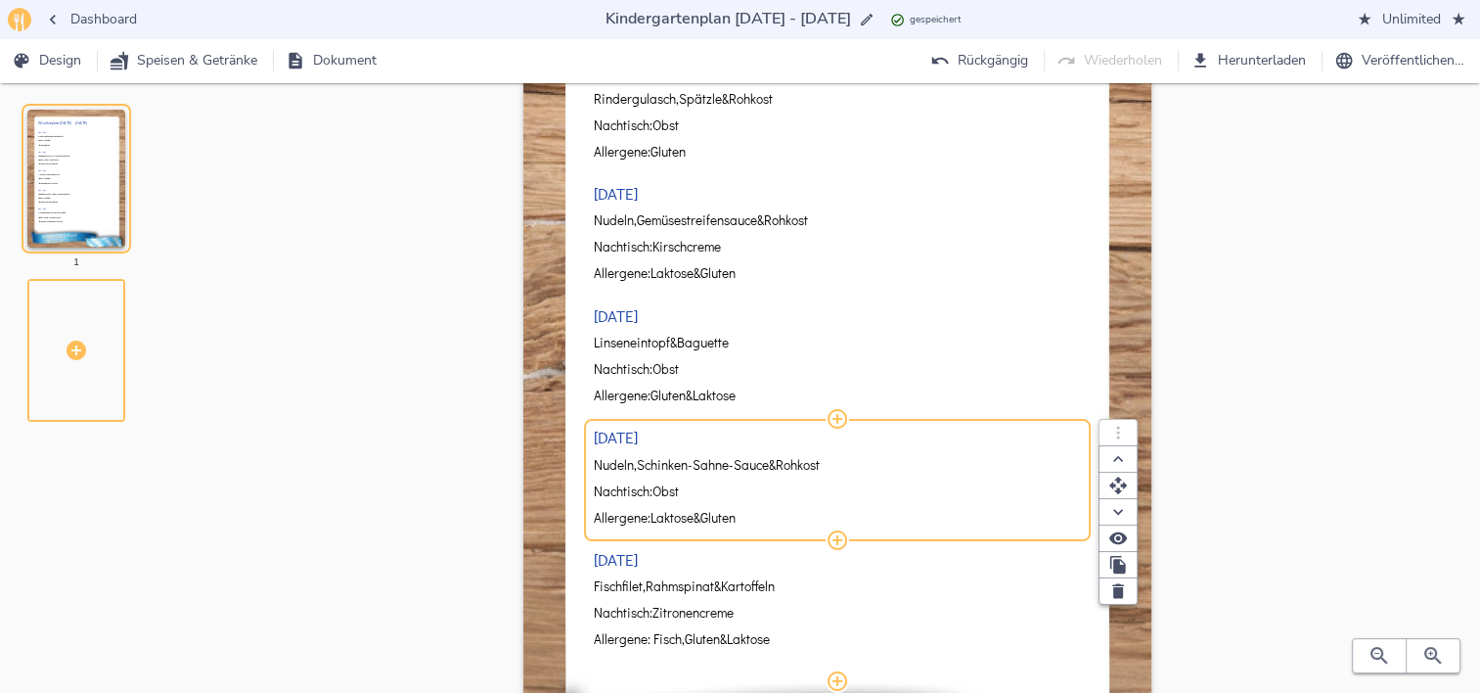
click at [715, 466] on div "[DATE] Rindergulasch, [PERSON_NAME] & Rohkost Nachtisch: Obst Allergene: Gluten…" at bounding box center [838, 354] width 488 height 652
click at [715, 466] on span "Schinken-Sahne-Sauce" at bounding box center [703, 465] width 132 height 15
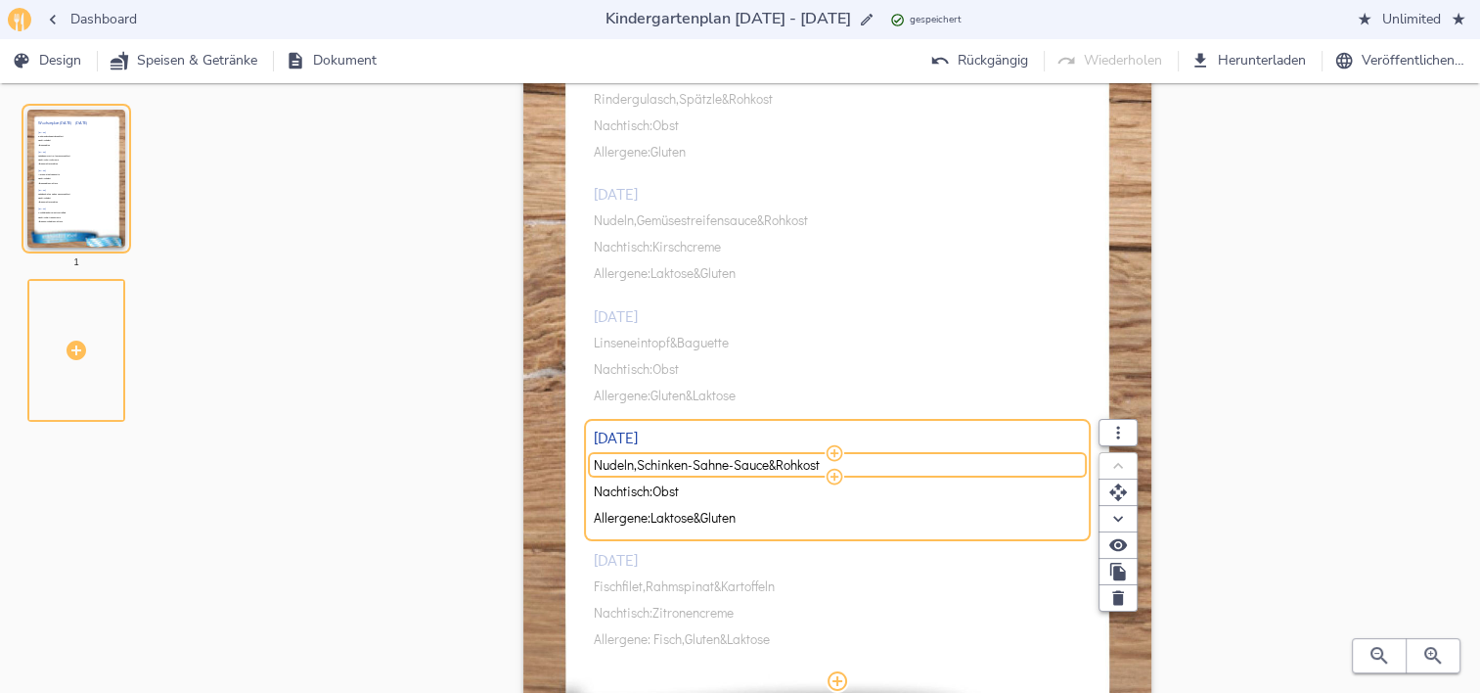
click at [715, 466] on span "Schinken-Sahne-Sauce" at bounding box center [703, 465] width 132 height 15
type input "Hackbraten, Rahmgemüse & Kartoffeln"
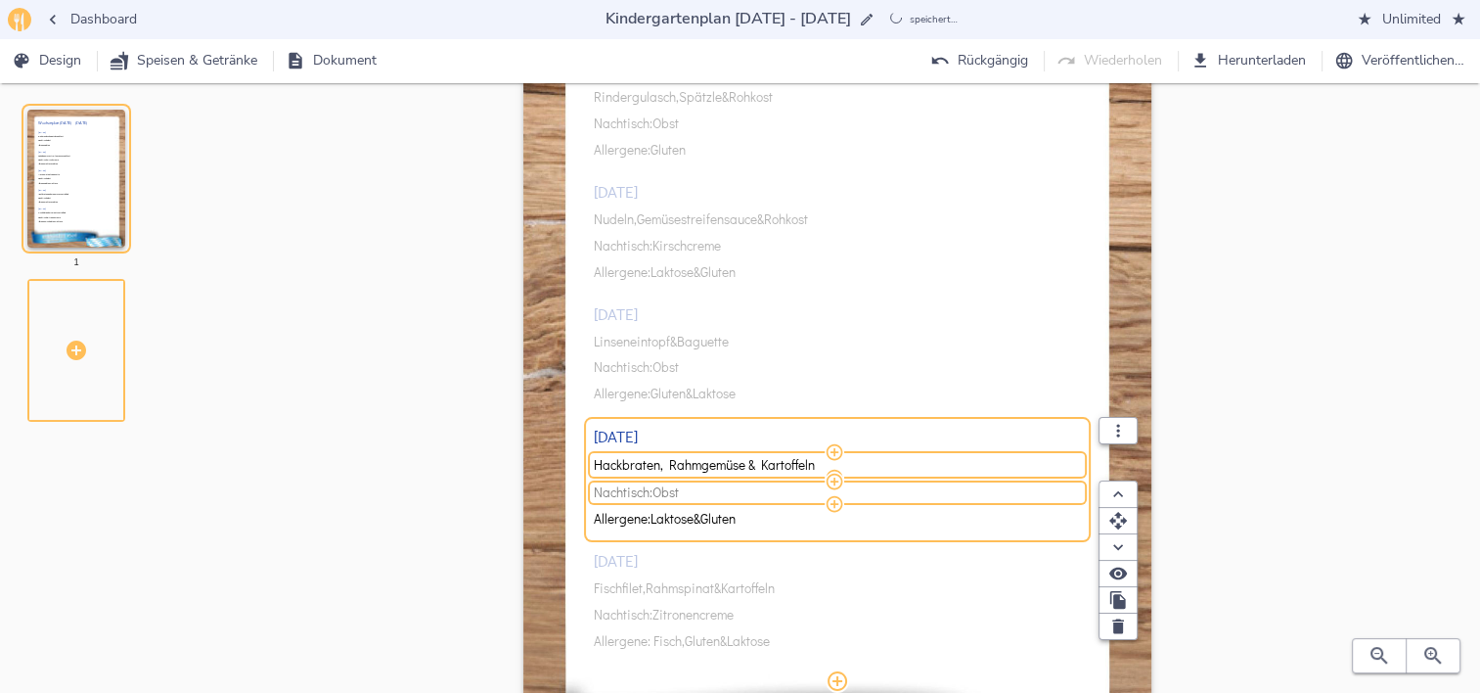
click at [678, 494] on span "Obst" at bounding box center [665, 492] width 26 height 15
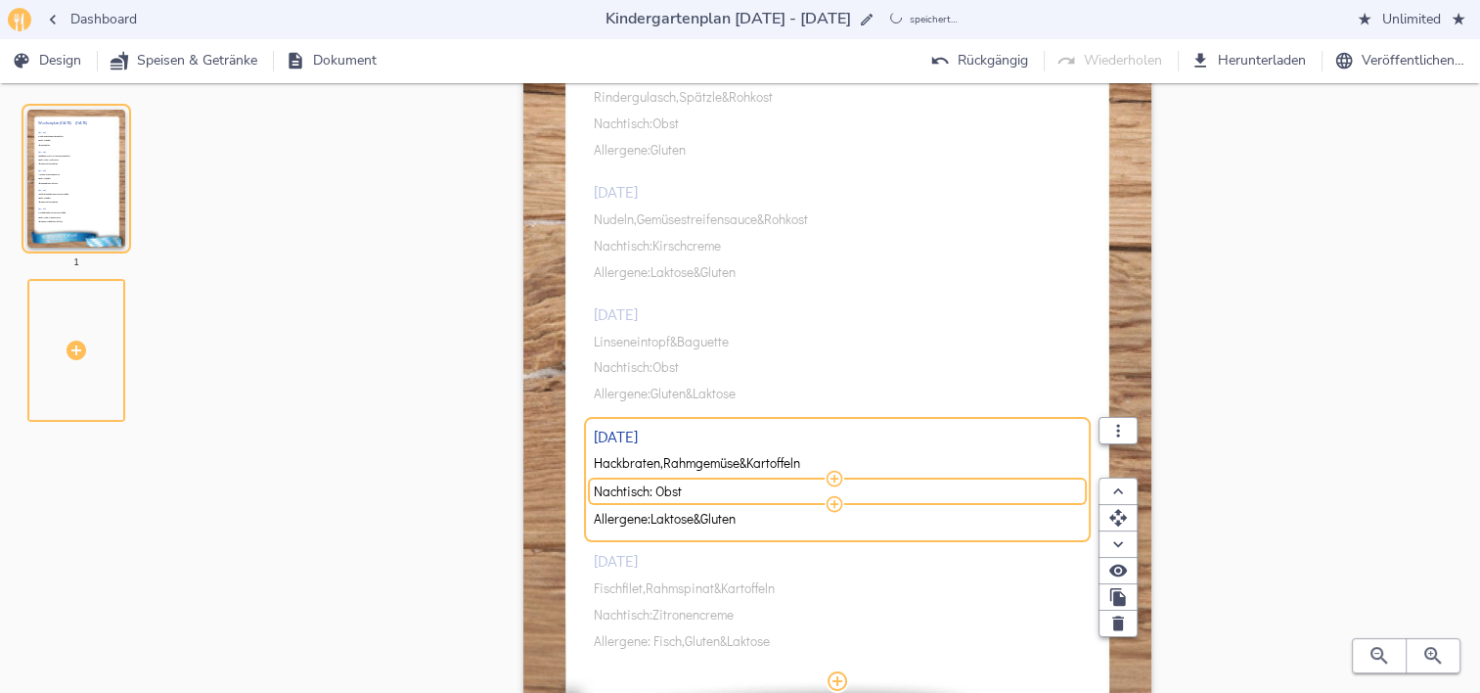
click at [691, 492] on input "Nachtisch: Obst" at bounding box center [835, 491] width 482 height 18
click at [687, 491] on input "Nachtisch: Obst" at bounding box center [835, 491] width 482 height 18
type input "Nachtisch: Quarkspeisen"
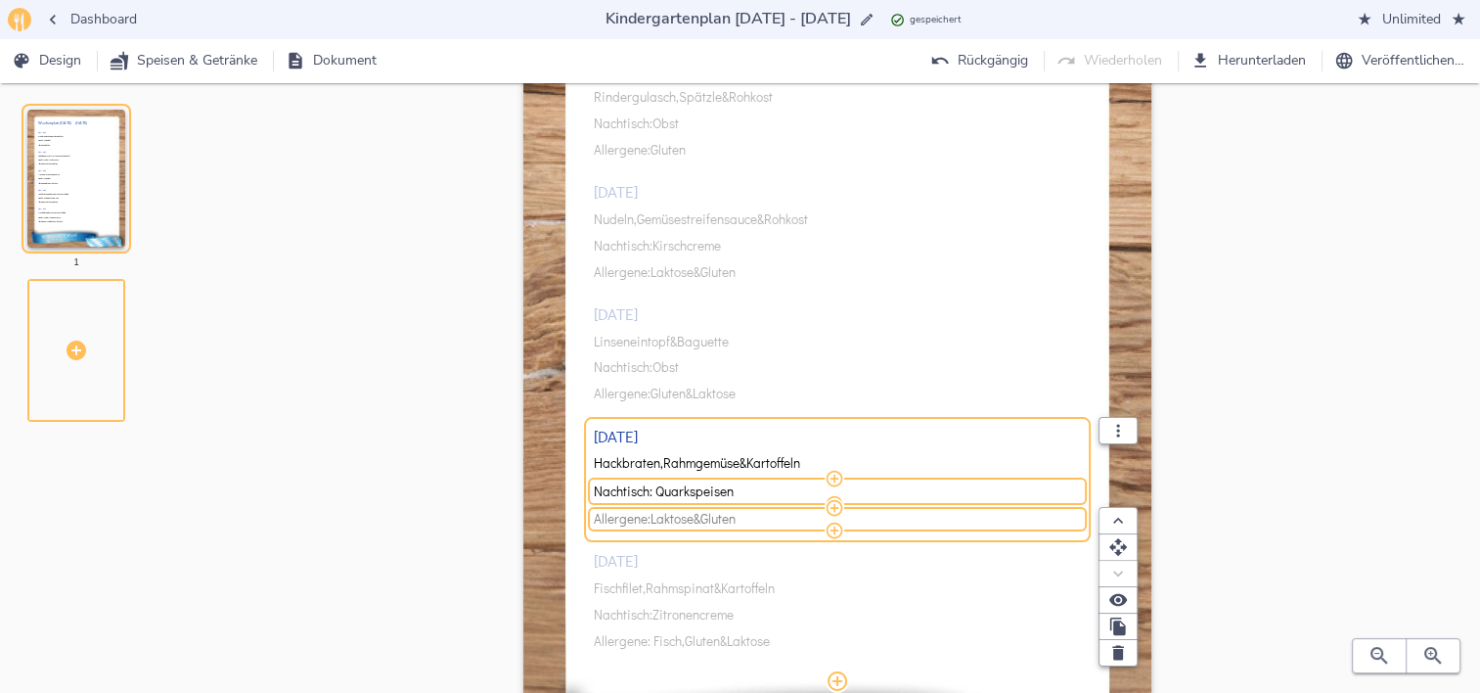
click at [700, 516] on span "&" at bounding box center [696, 519] width 7 height 15
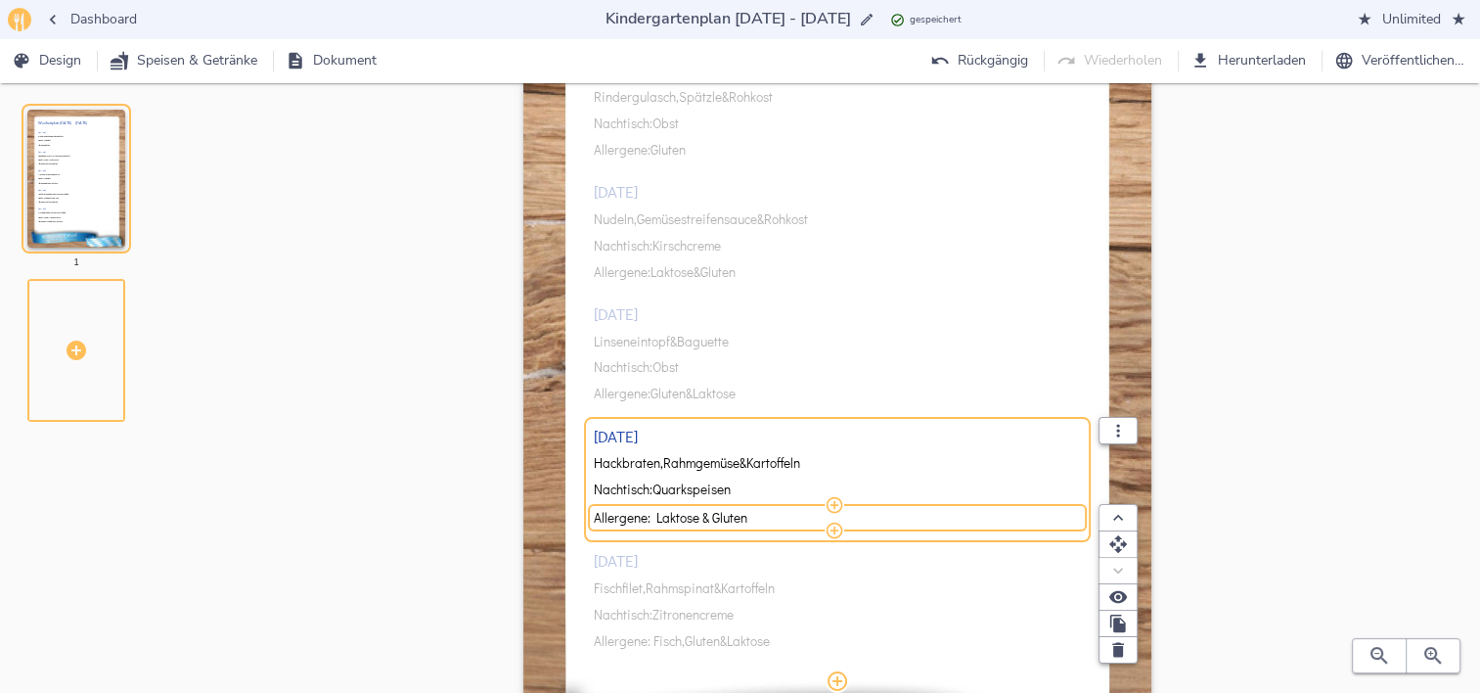
drag, startPoint x: 701, startPoint y: 516, endPoint x: 758, endPoint y: 523, distance: 57.1
click at [758, 523] on input "Allergene: Laktose & Gluten" at bounding box center [835, 518] width 482 height 18
type input "Allergene: Laktose"
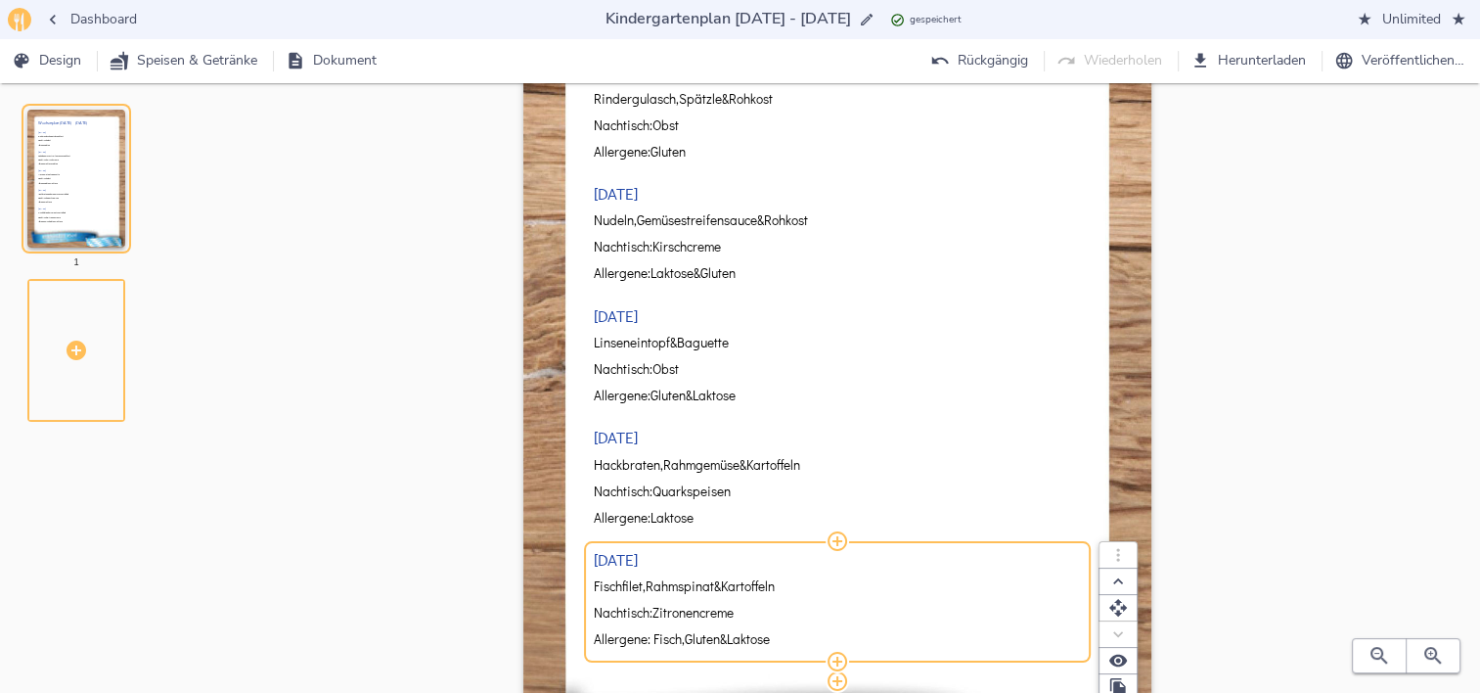
click at [691, 590] on div "[DATE] Rindergulasch, Spätzle & Rohkost Nachtisch: Obst Allergene: Gluten [DATE…" at bounding box center [838, 354] width 488 height 652
click at [692, 587] on span "Rahmspinat" at bounding box center [680, 586] width 68 height 15
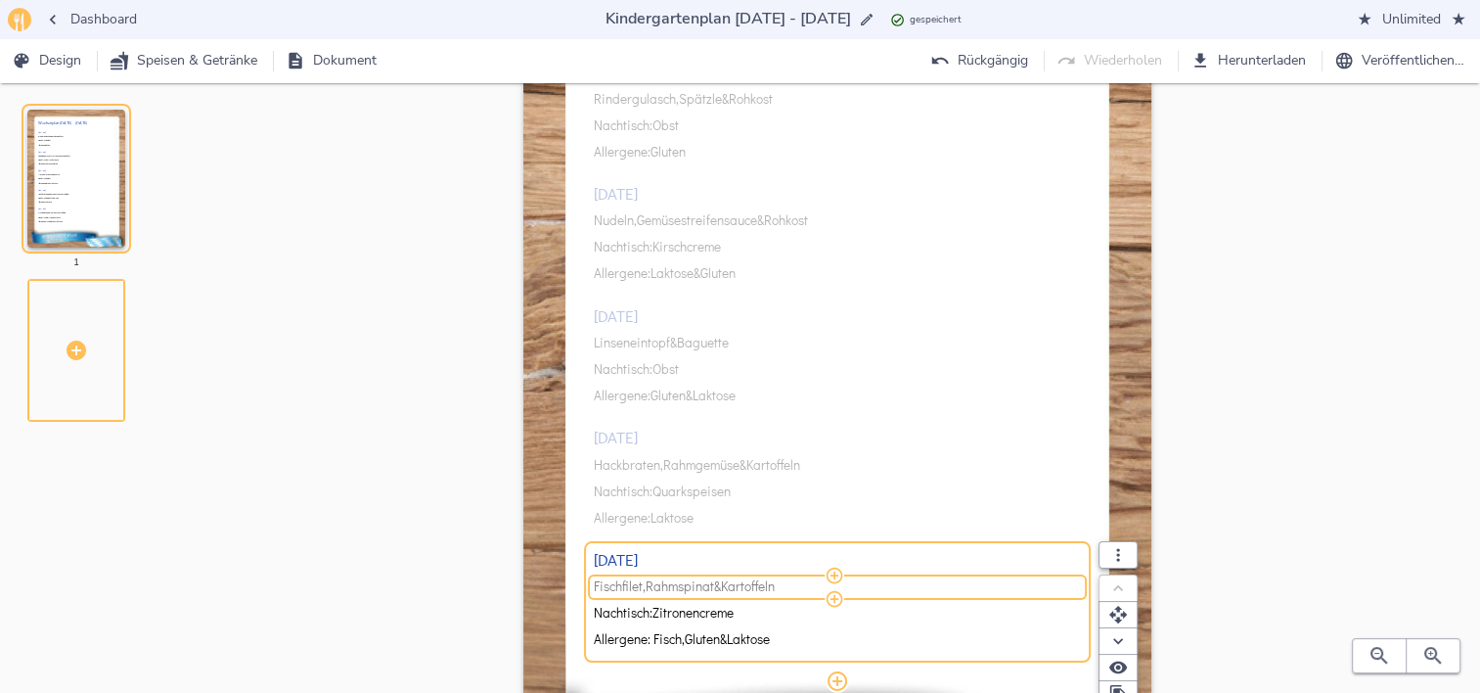
click at [668, 584] on span "Rahmspinat" at bounding box center [680, 586] width 68 height 15
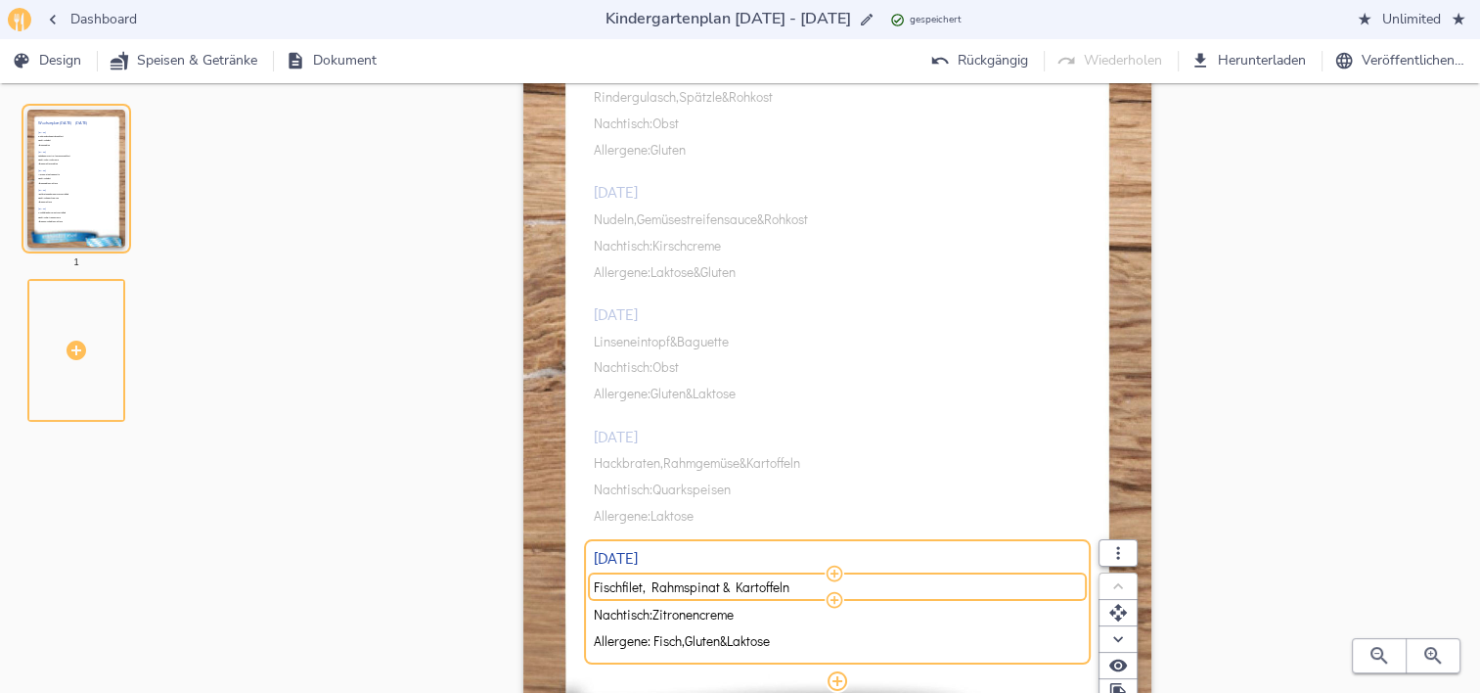
drag, startPoint x: 652, startPoint y: 584, endPoint x: 717, endPoint y: 589, distance: 64.7
click at [717, 589] on input "Fischfilet, Rahmspinat & Kartoffeln" at bounding box center [835, 587] width 482 height 18
click at [789, 586] on input "Fischfilet, Senfsauce, Kartoffeln" at bounding box center [835, 587] width 482 height 18
type input "Fischfilet, Senfsauce, Kartoffeln & Rohkost"
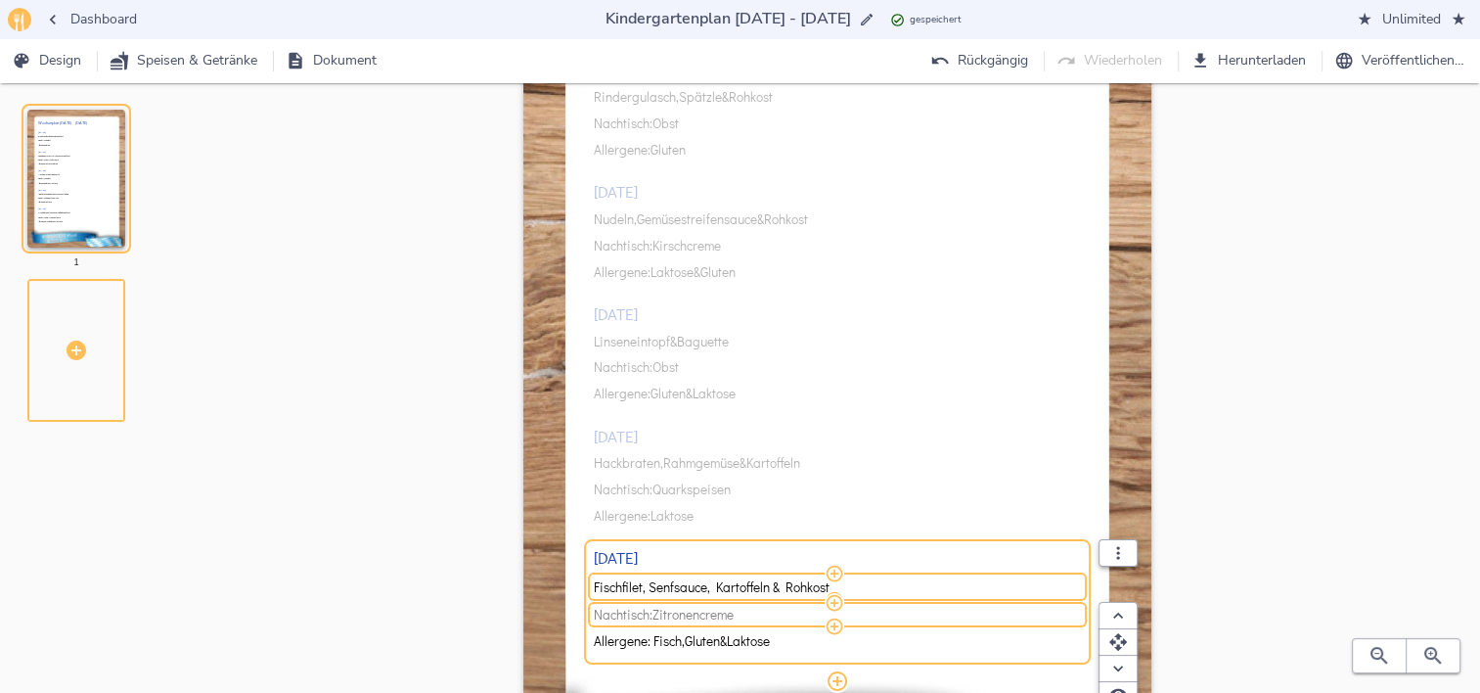
click at [710, 610] on span "Zitronencreme" at bounding box center [692, 614] width 81 height 15
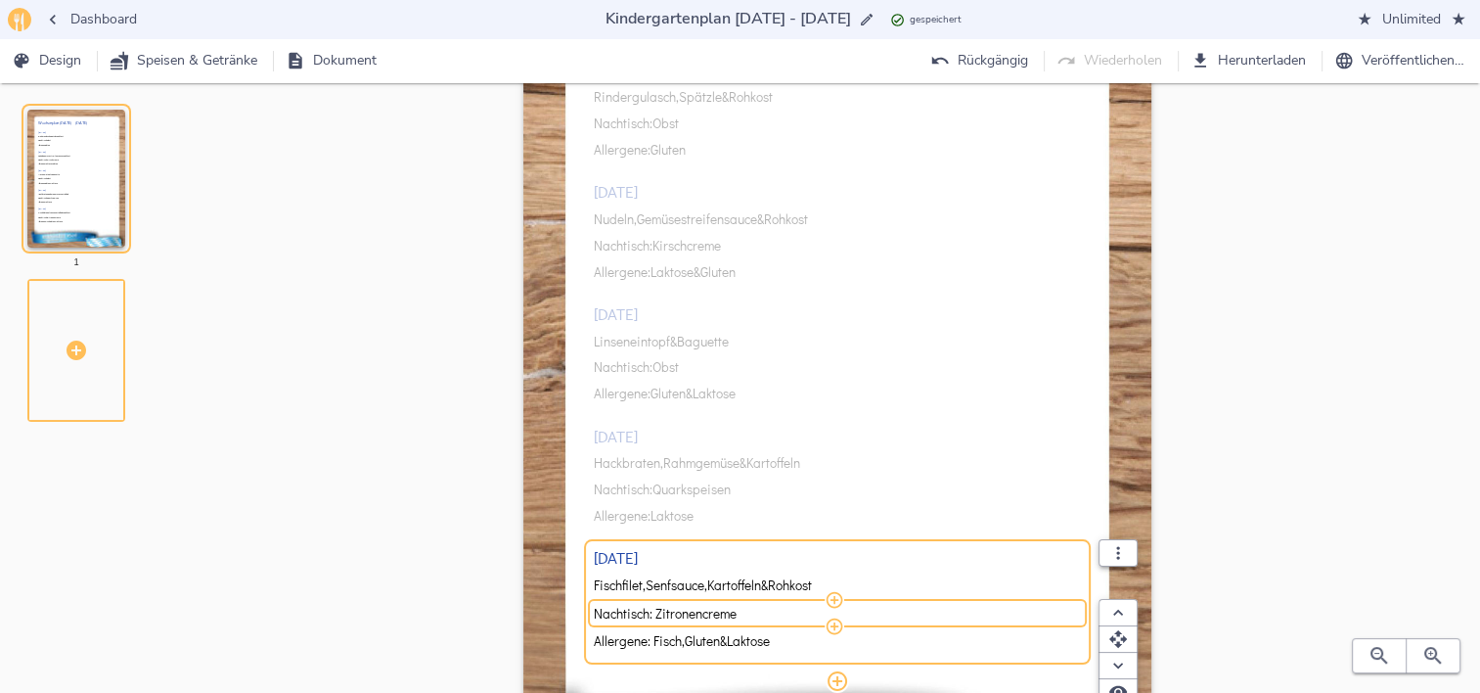
click at [710, 610] on input "Nachtisch: Zitronencreme" at bounding box center [835, 613] width 482 height 18
type input "Nachtisch: Obst"
click at [1326, 419] on div "Wochenplan [DATE] - [DATE] [DATE] Rindergulasch, Spätzle & Rohkost Nachtisch: O…" at bounding box center [837, 381] width 1223 height 926
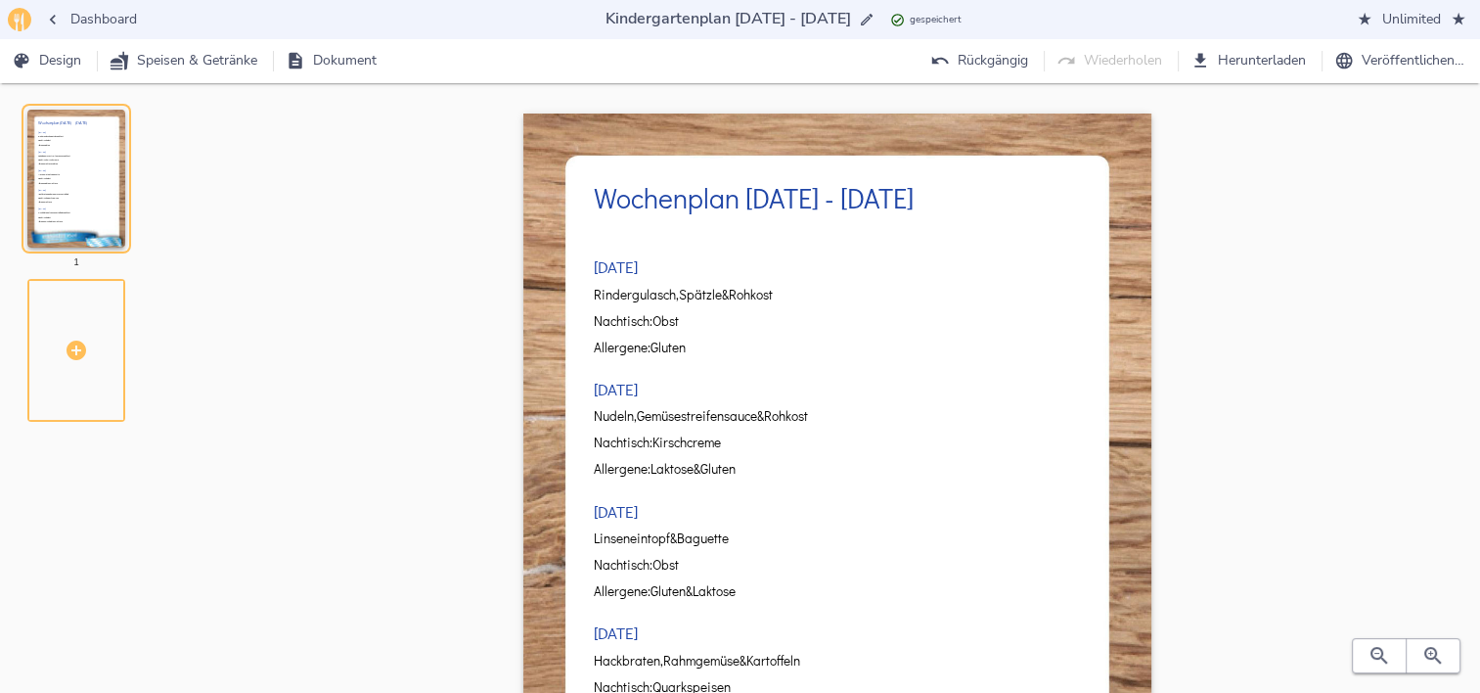
click at [1245, 62] on span "Herunterladen" at bounding box center [1250, 61] width 112 height 24
